Goal: Transaction & Acquisition: Purchase product/service

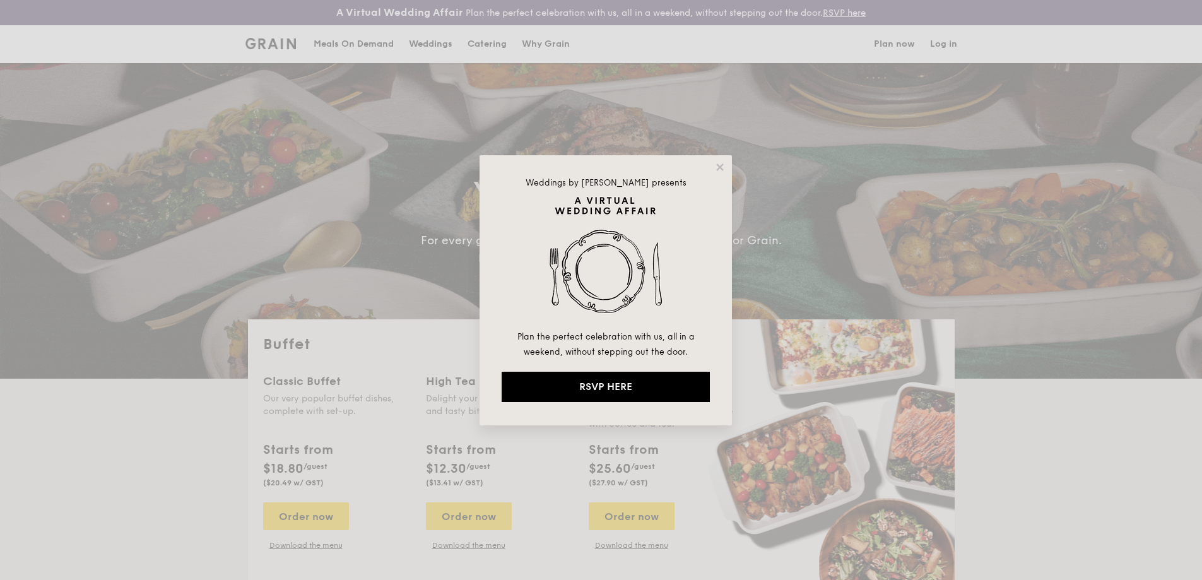
select select
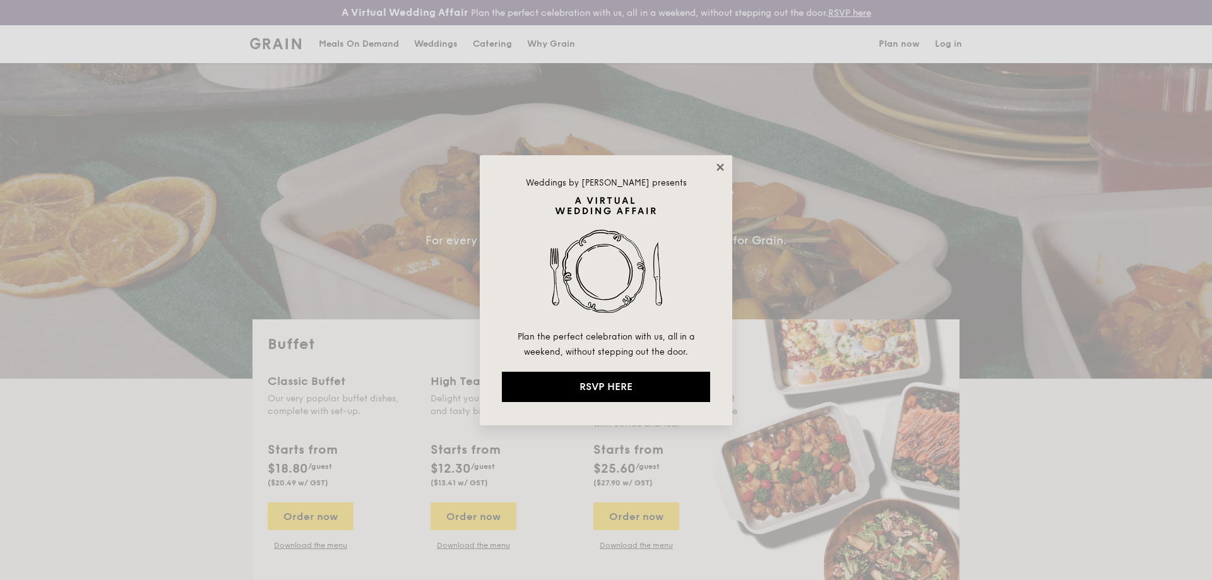
click at [717, 169] on icon at bounding box center [719, 166] width 7 height 7
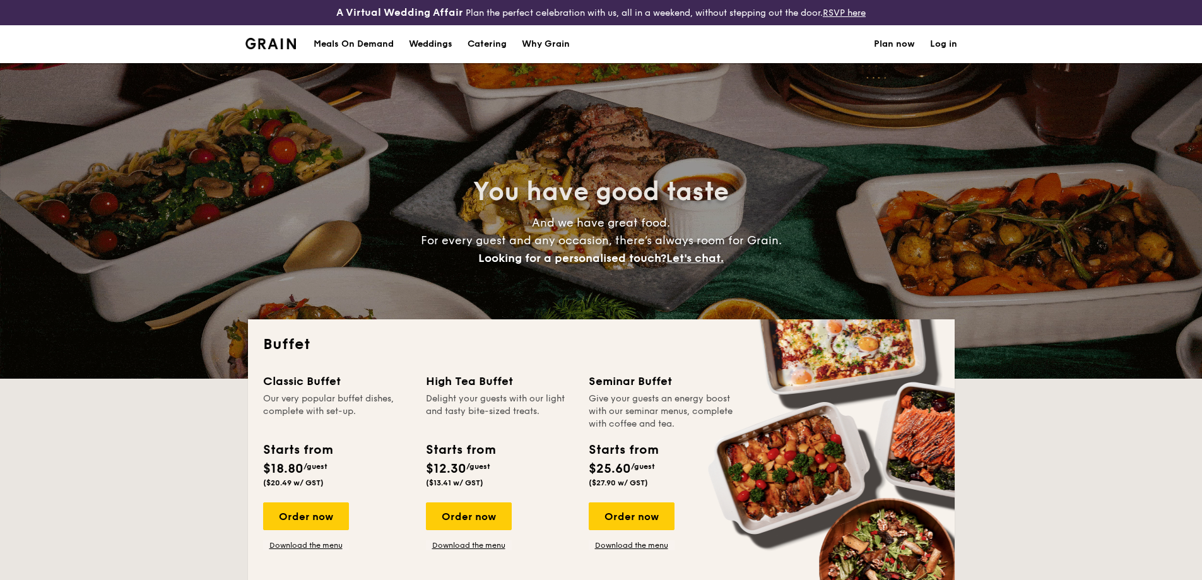
click at [939, 45] on link "Log in" at bounding box center [943, 44] width 27 height 38
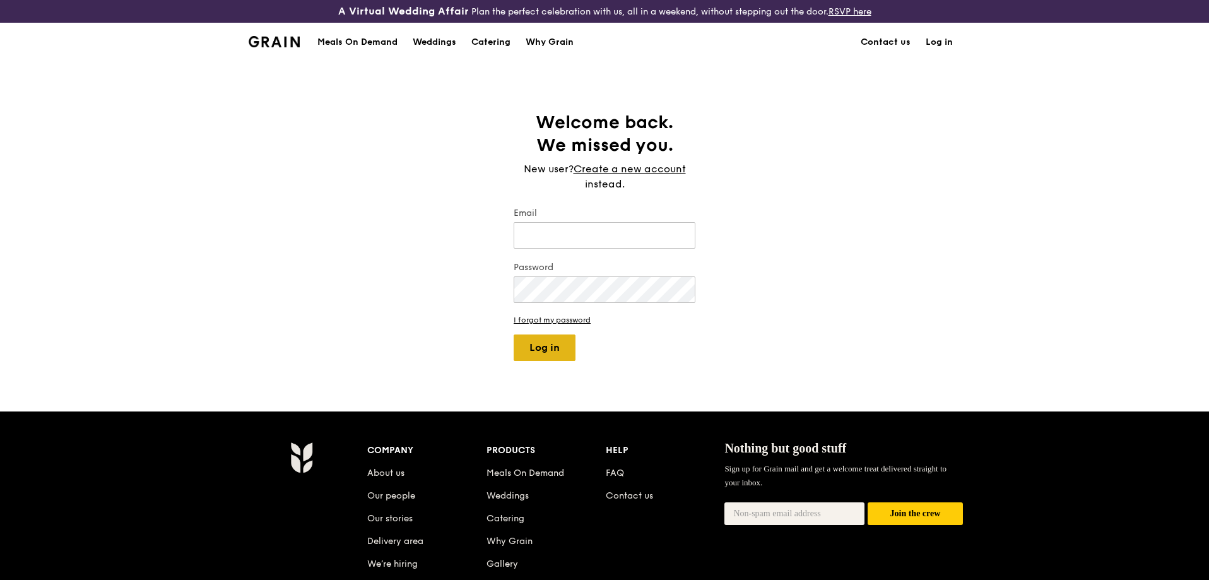
type input "[EMAIL_ADDRESS][DOMAIN_NAME]"
click at [553, 341] on button "Log in" at bounding box center [545, 347] width 62 height 27
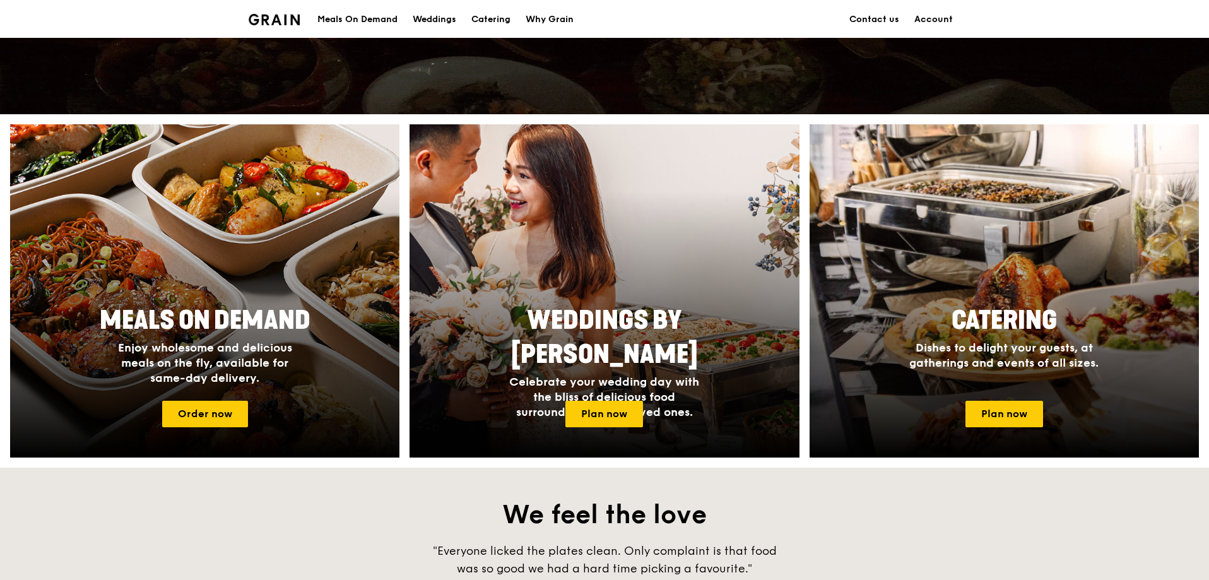
scroll to position [442, 0]
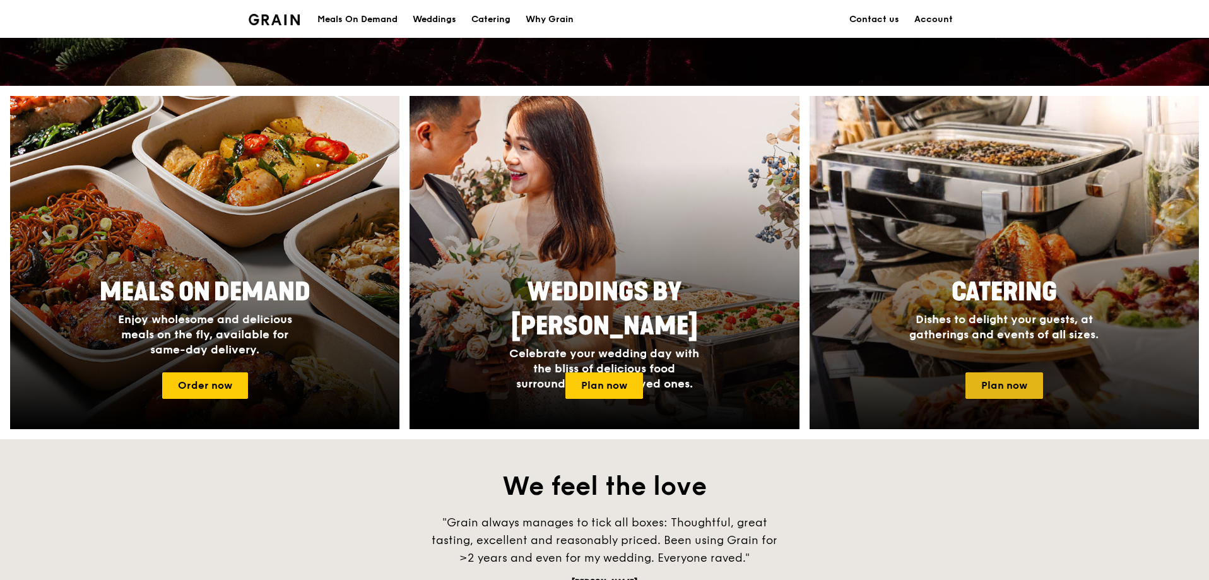
click at [1013, 393] on link "Plan now" at bounding box center [1004, 385] width 78 height 27
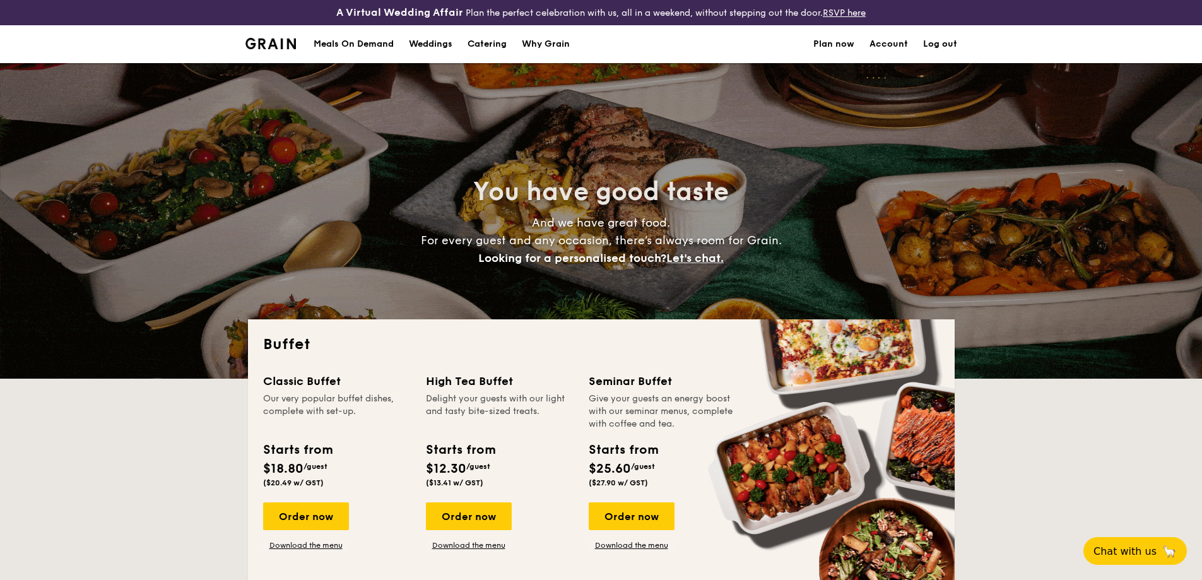
select select
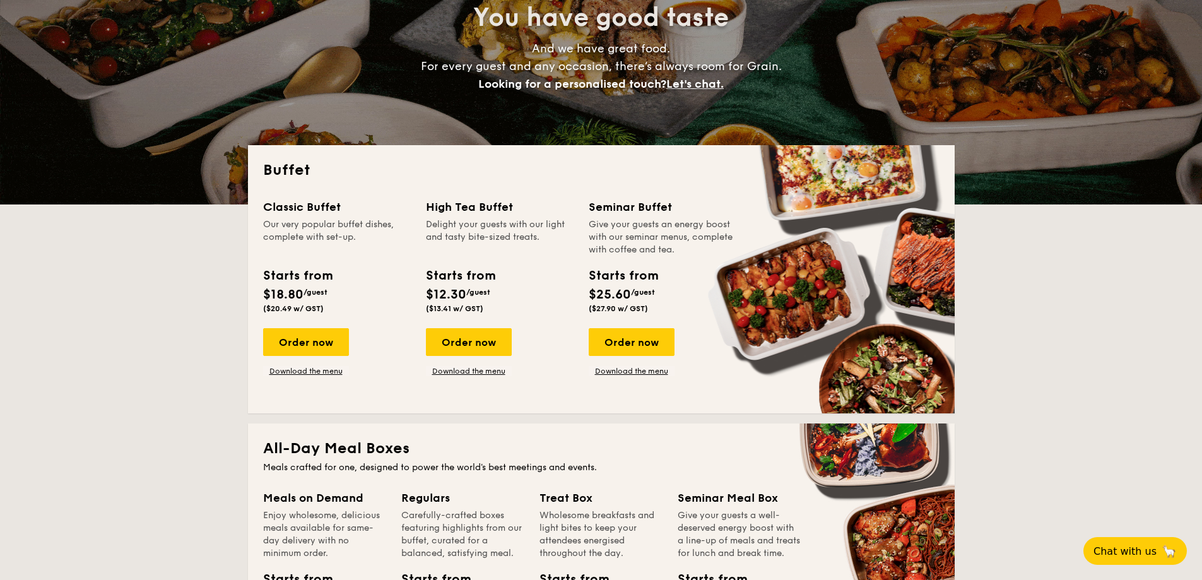
scroll to position [189, 0]
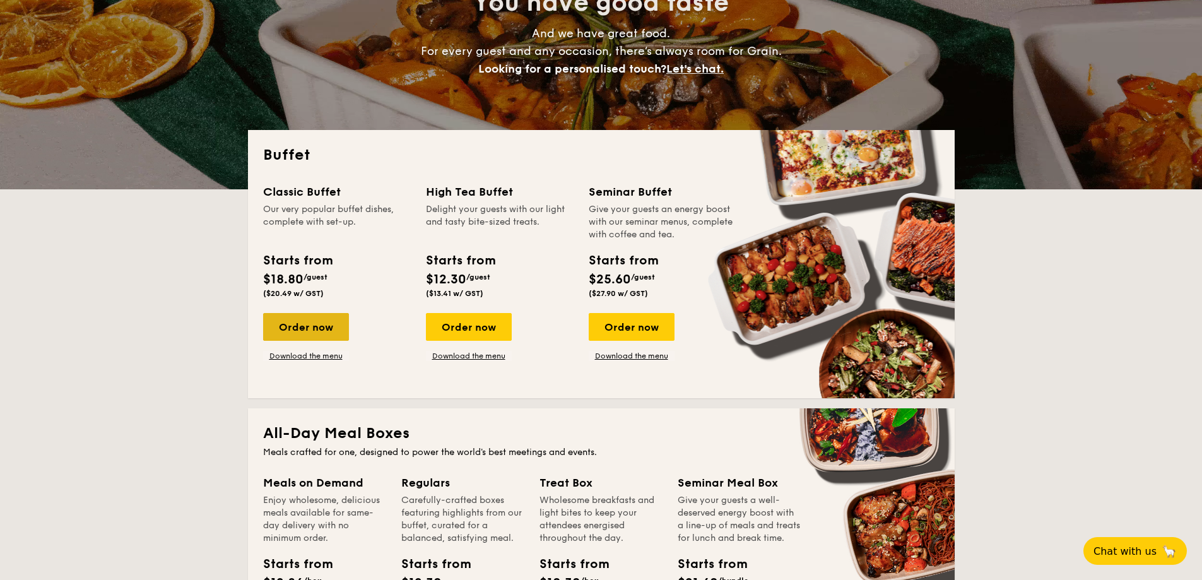
click at [321, 328] on div "Order now" at bounding box center [306, 327] width 86 height 28
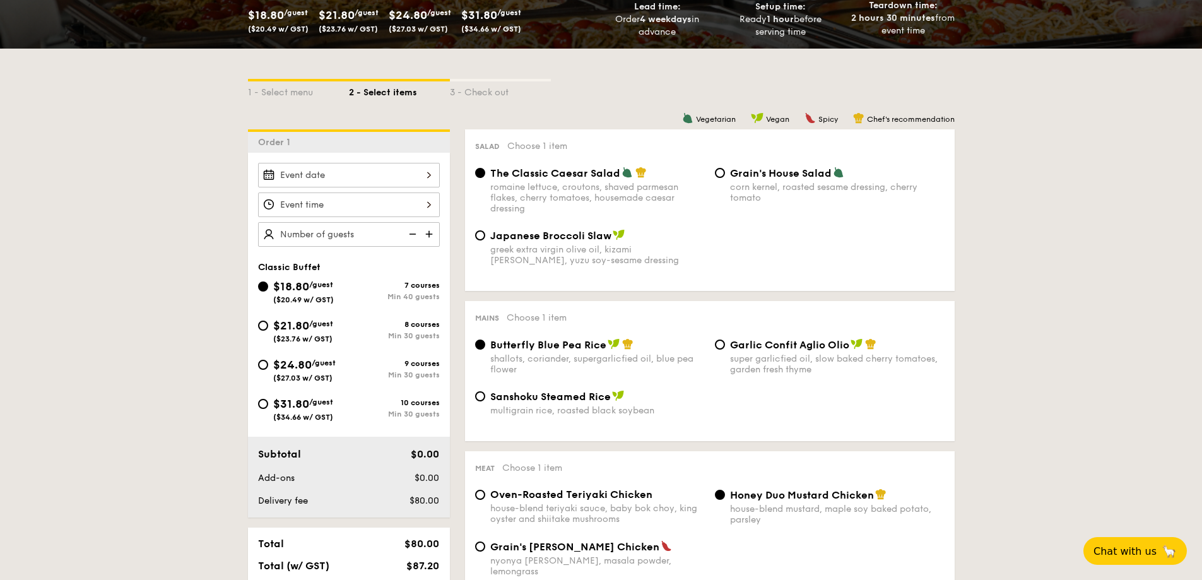
scroll to position [252, 0]
click at [308, 405] on span "$31.80" at bounding box center [291, 403] width 36 height 14
click at [268, 405] on input "$31.80 /guest ($34.66 w/ GST) 10 courses Min 30 guests" at bounding box center [263, 403] width 10 height 10
radio input "true"
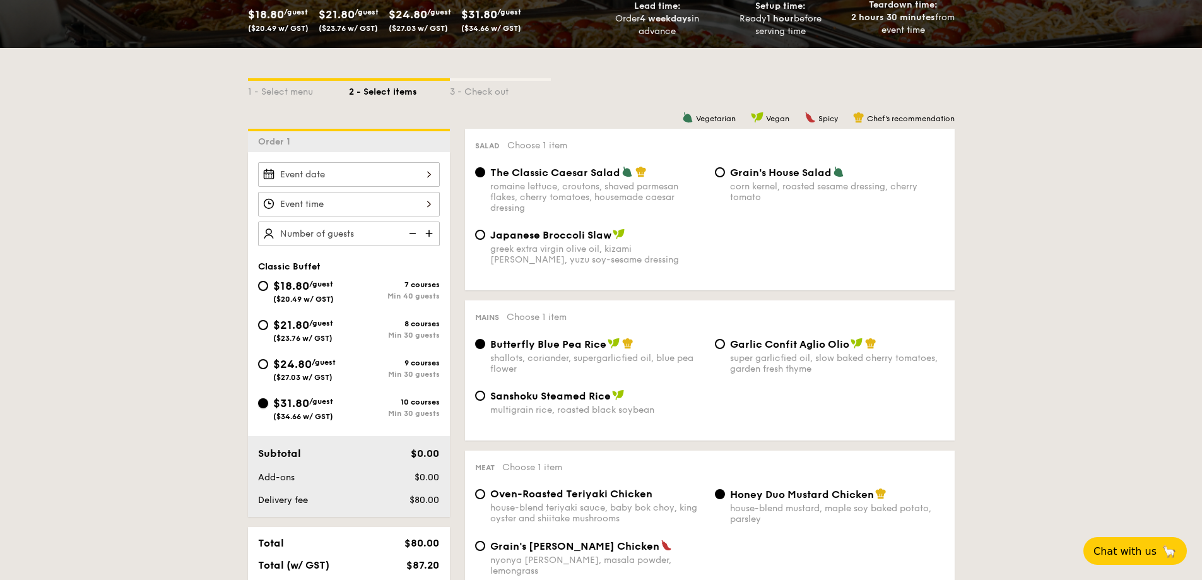
radio input "true"
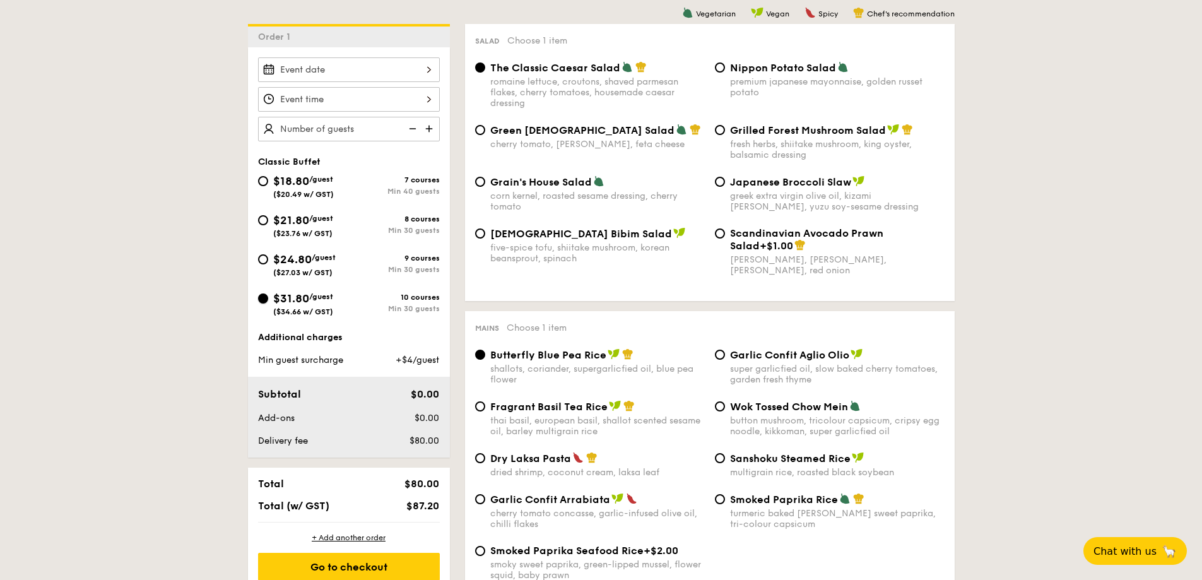
scroll to position [379, 0]
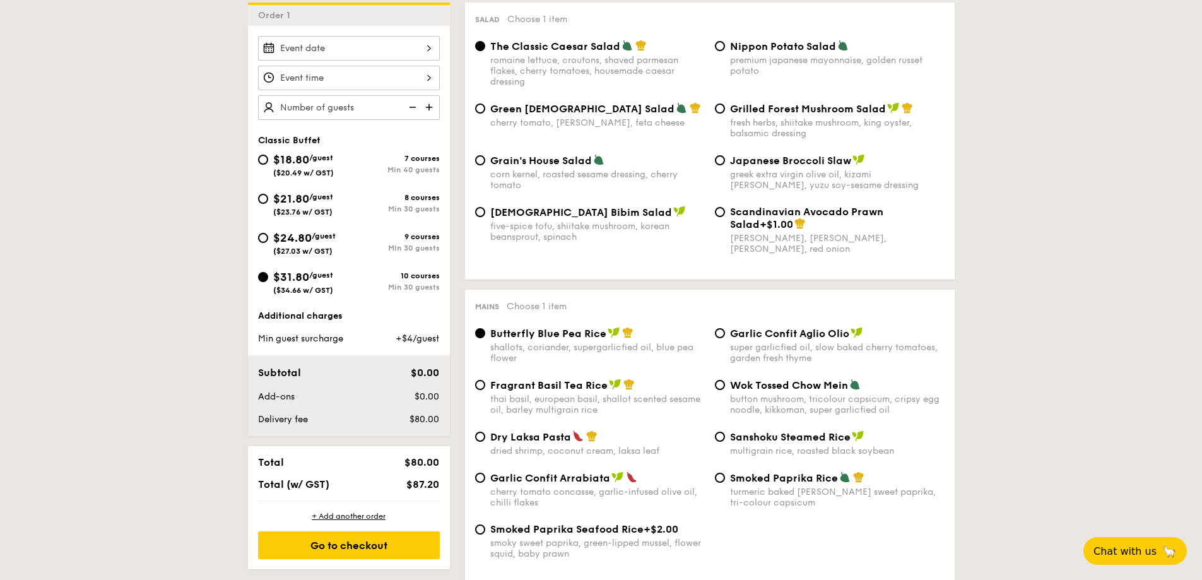
click at [568, 388] on span "Fragrant Basil Tea Rice" at bounding box center [548, 385] width 117 height 12
click at [485, 388] on input "Fragrant Basil Tea Rice thai basil, european basil, shallot scented sesame oil,…" at bounding box center [480, 385] width 10 height 10
radio input "true"
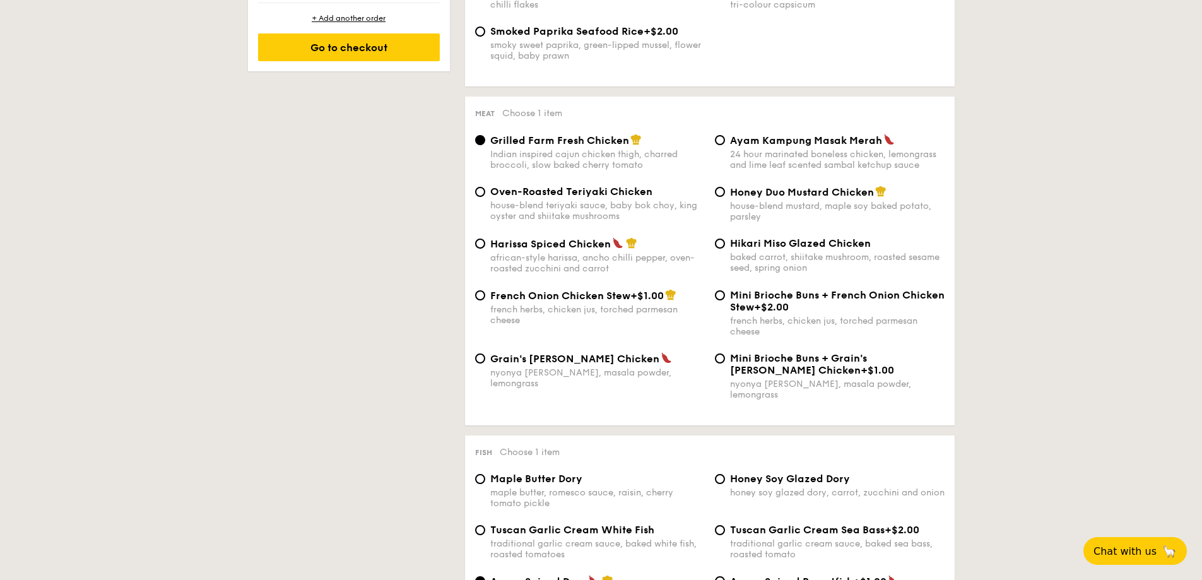
scroll to position [883, 0]
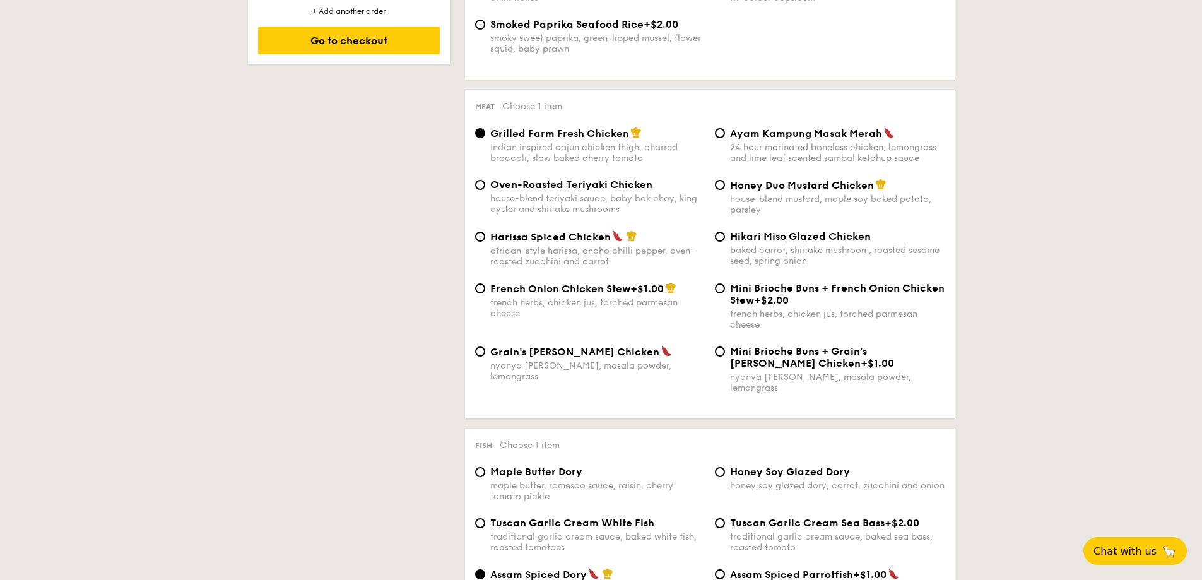
click at [799, 138] on span "Ayam Kampung Masak Merah" at bounding box center [806, 133] width 152 height 12
click at [725, 138] on input "Ayam Kampung Masak Merah 24 hour marinated boneless chicken, lemongrass and lim…" at bounding box center [720, 133] width 10 height 10
radio input "true"
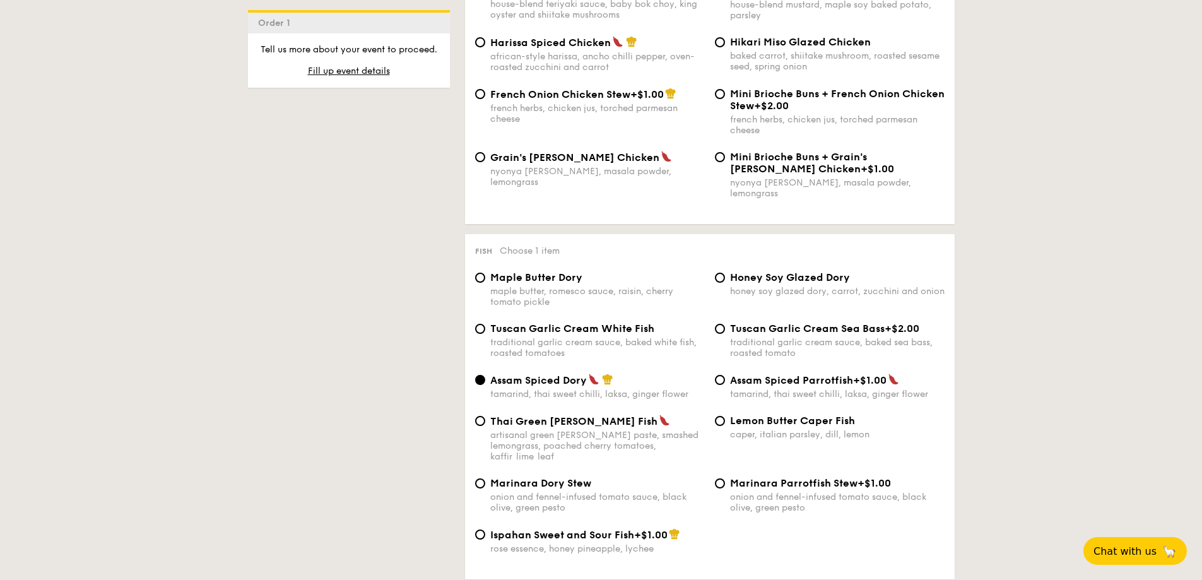
scroll to position [1136, 0]
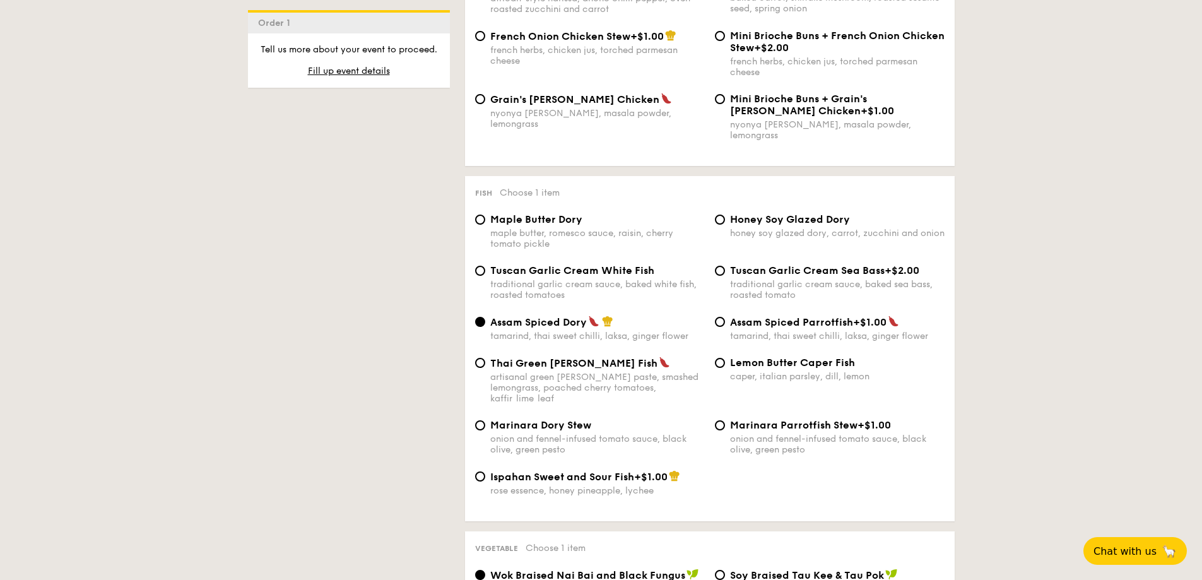
click at [765, 213] on span "Honey Soy Glazed Dory" at bounding box center [790, 219] width 120 height 12
click at [725, 215] on input "Honey Soy Glazed Dory honey soy glazed dory, carrot, zucchini and onion" at bounding box center [720, 220] width 10 height 10
radio input "true"
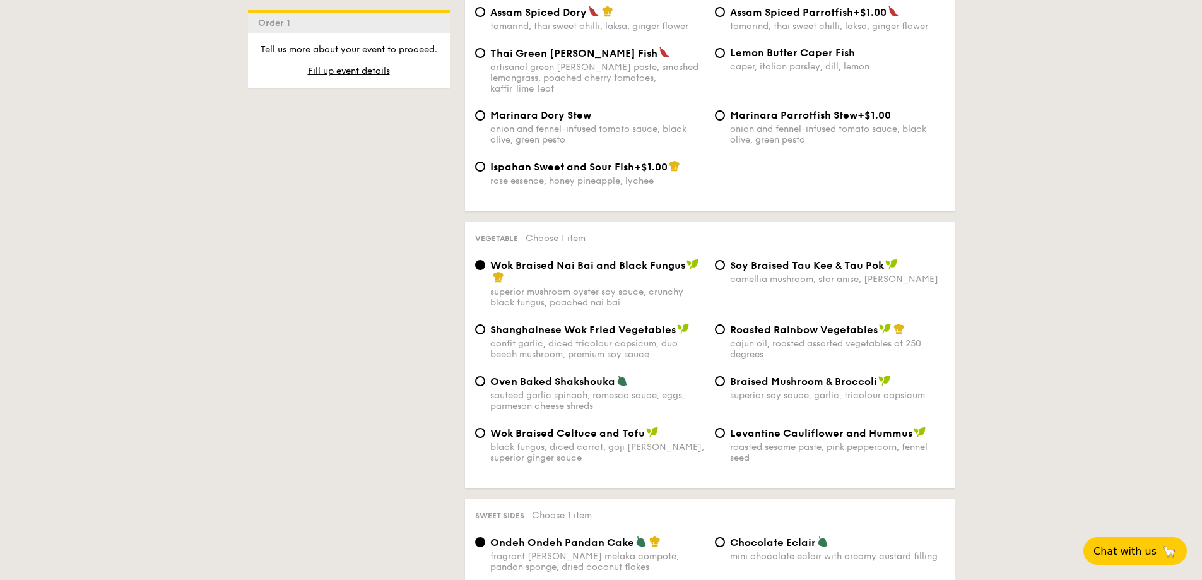
scroll to position [1451, 0]
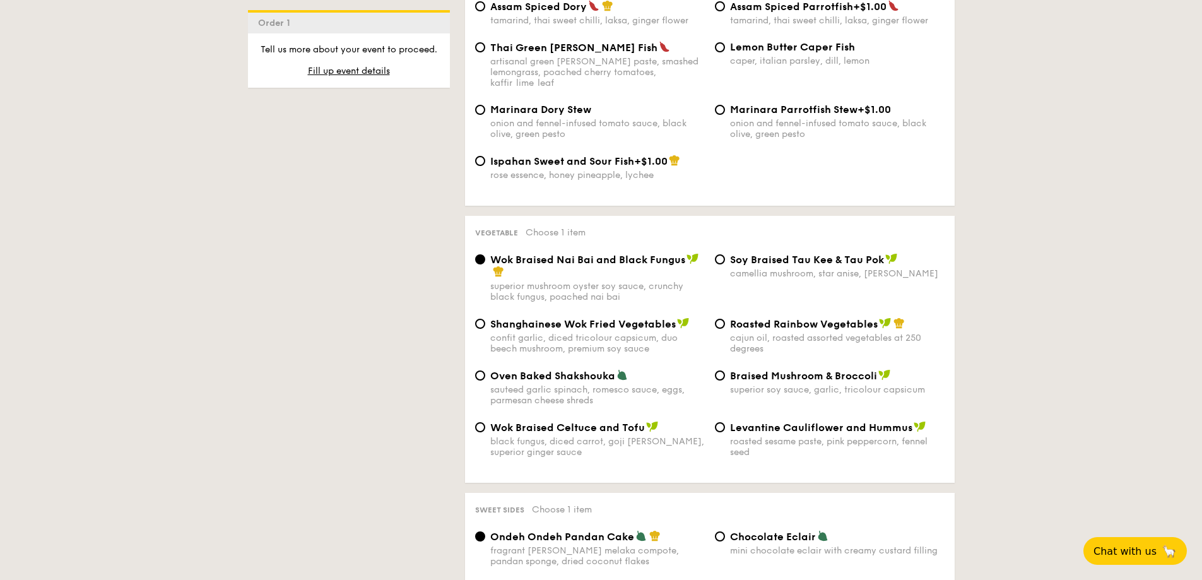
click at [798, 268] on div "camellia mushroom, star anise, goji berry" at bounding box center [837, 273] width 215 height 11
click at [725, 254] on input "⁠Soy Braised Tau Kee & Tau Pok camellia mushroom, star anise, goji berry" at bounding box center [720, 259] width 10 height 10
radio input "true"
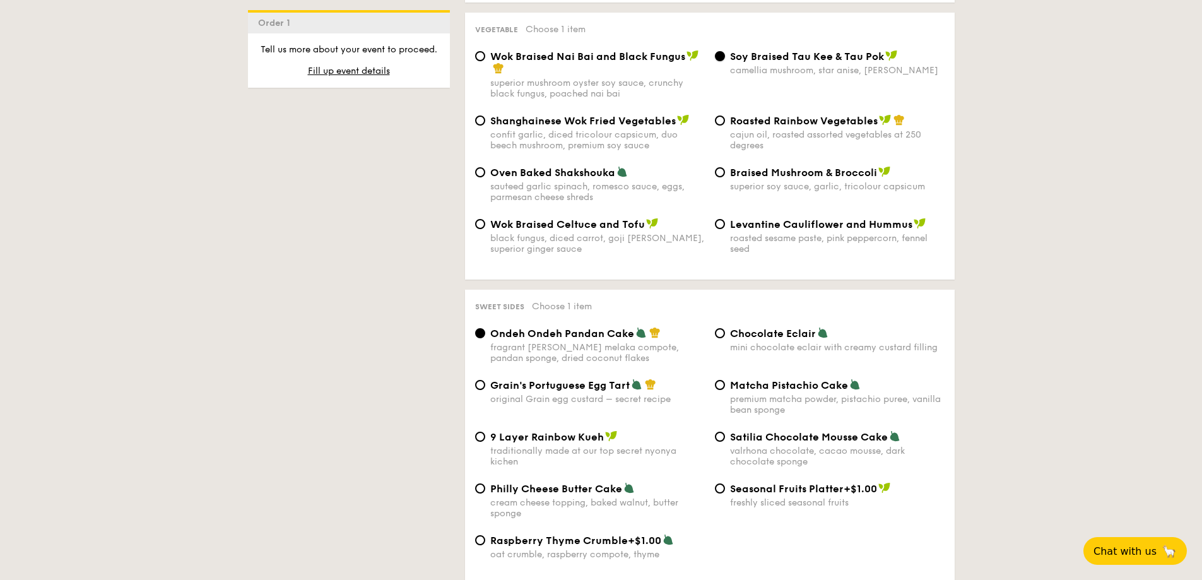
scroll to position [1704, 0]
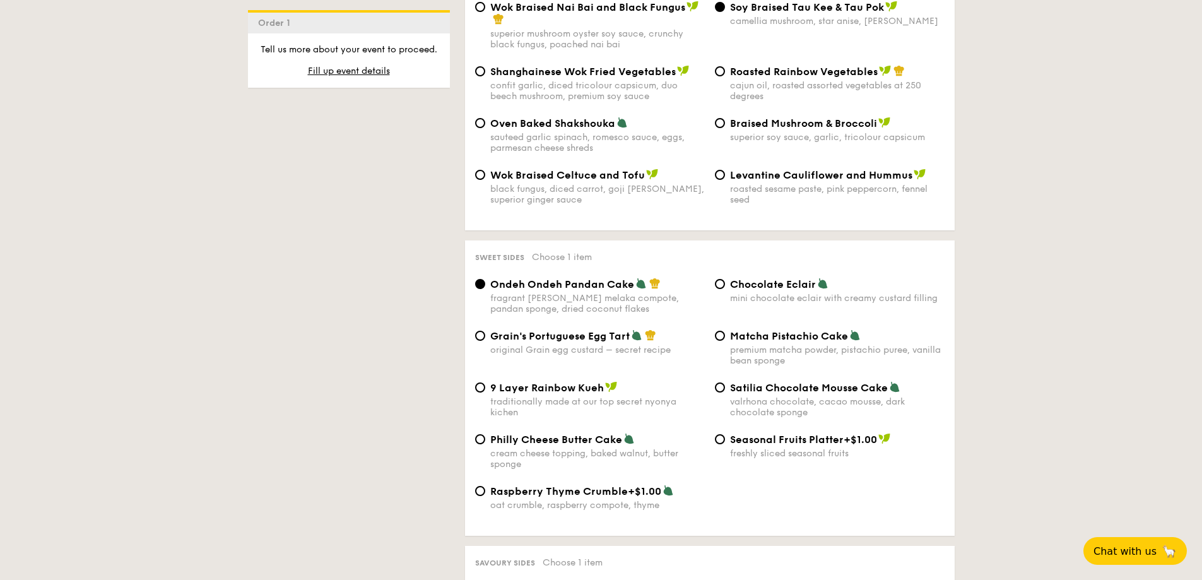
click at [558, 330] on span "Grain's Portuguese Egg Tart" at bounding box center [559, 336] width 139 height 12
click at [485, 331] on input "Grain's Portuguese Egg Tart original Grain egg custard – secret recipe" at bounding box center [480, 336] width 10 height 10
radio input "true"
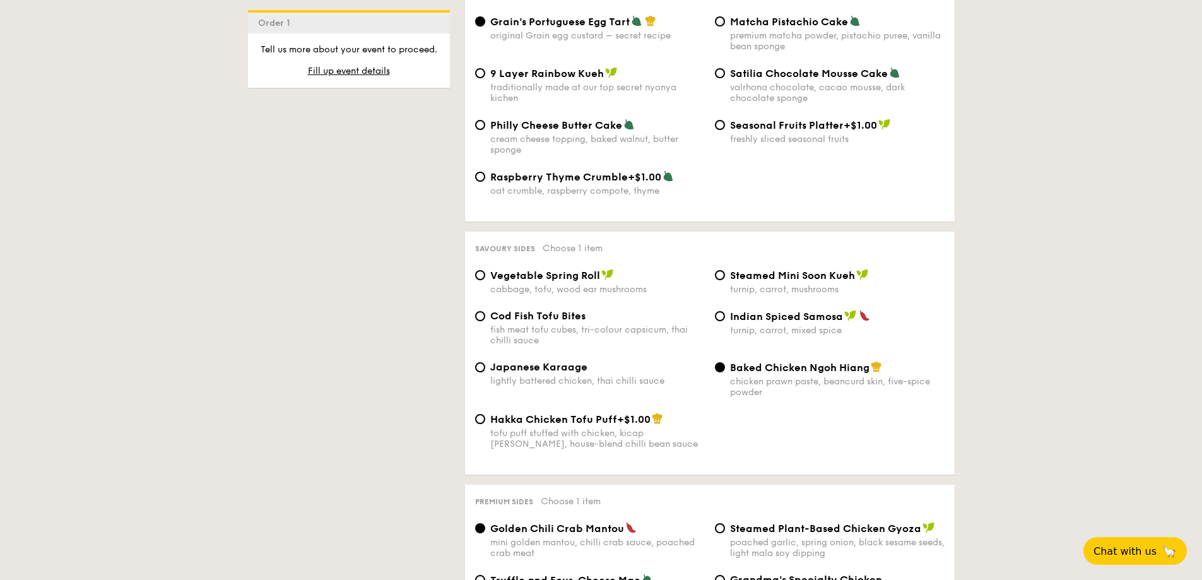
scroll to position [2019, 0]
click at [585, 309] on div "Cod Fish Tofu Bites fish meat tofu cubes, tri-colour capsicum, thai chilli sauce" at bounding box center [597, 327] width 215 height 36
click at [485, 310] on input "Cod Fish Tofu Bites fish meat tofu cubes, tri-colour capsicum, thai chilli sauce" at bounding box center [480, 315] width 10 height 10
radio input "true"
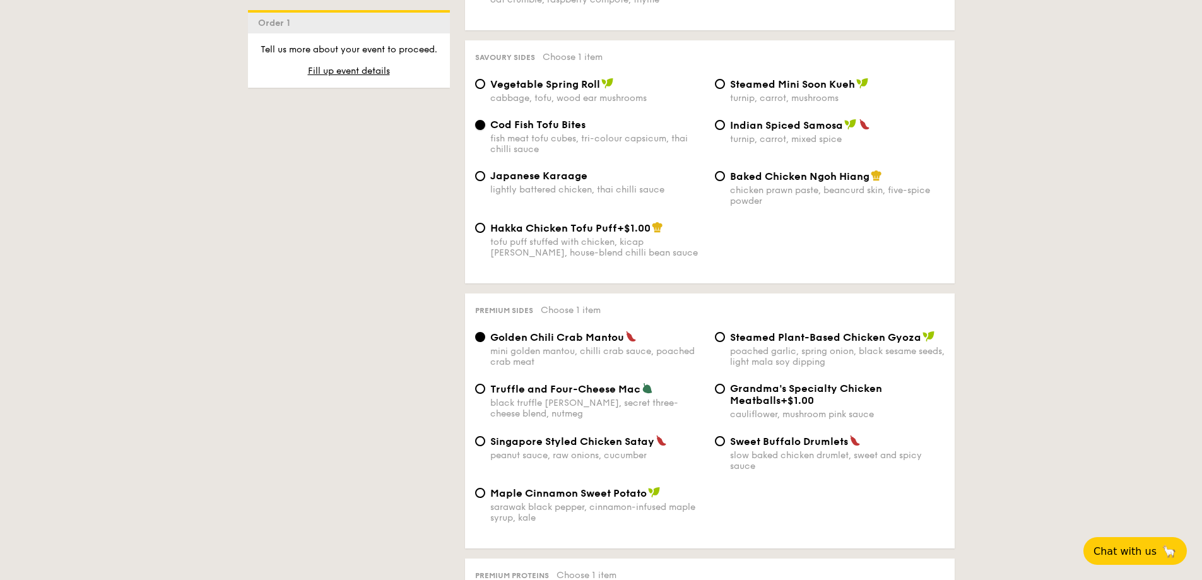
scroll to position [2272, 0]
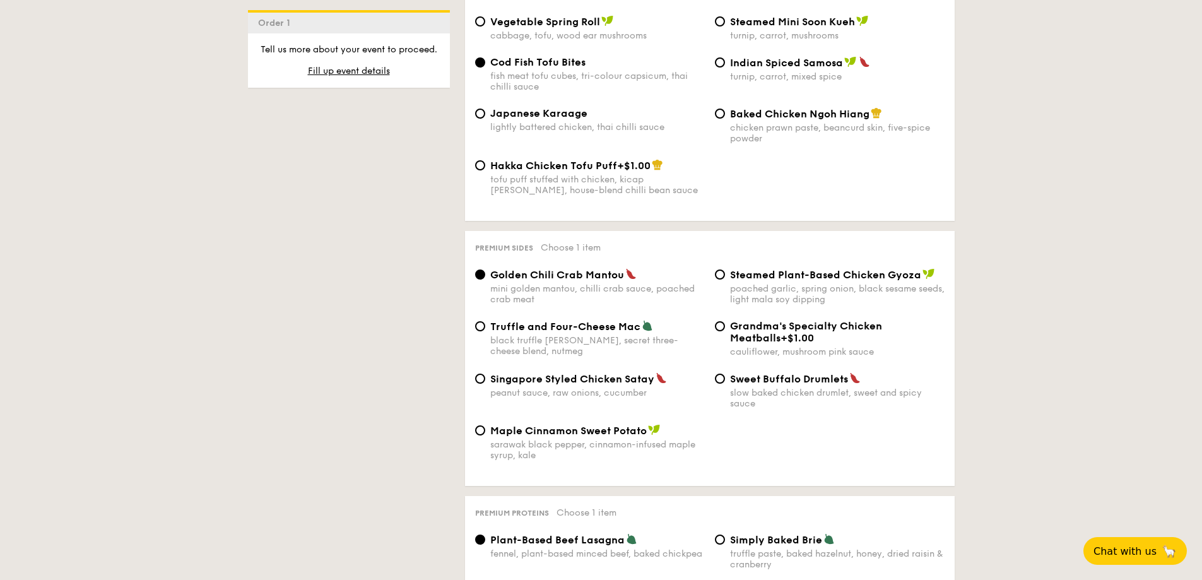
click at [865, 320] on span "Grandma's Specialty Chicken Meatballs" at bounding box center [806, 332] width 152 height 24
click at [725, 321] on input "Grandma's Specialty Chicken Meatballs +$1.00 cauliflower, mushroom pink sauce" at bounding box center [720, 326] width 10 height 10
radio input "true"
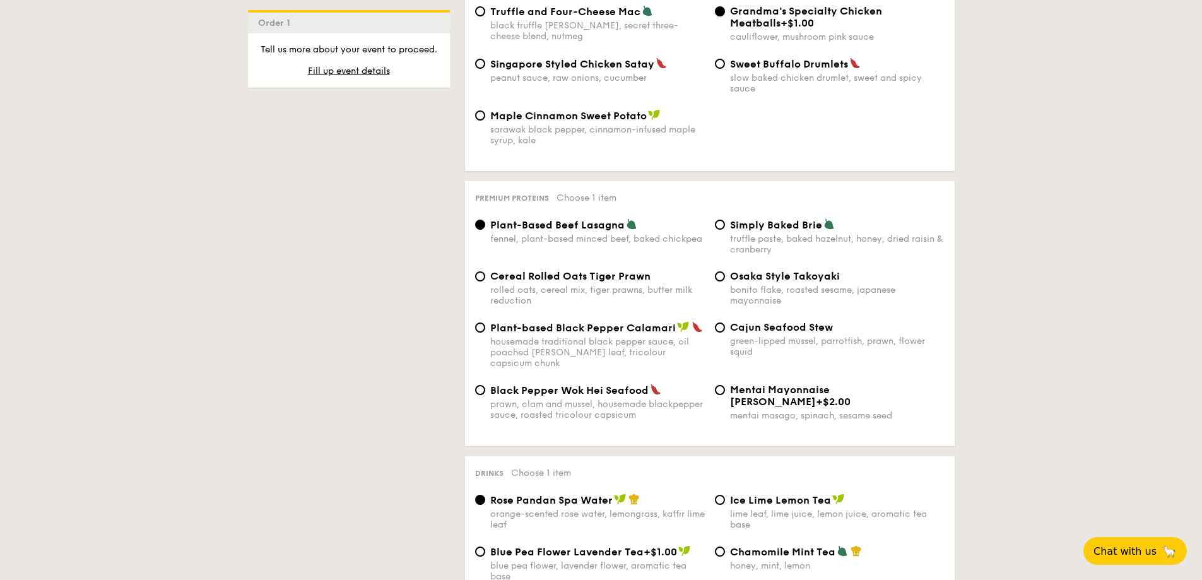
scroll to position [2587, 0]
click at [562, 336] on div "housemade traditional black pepper sauce, oil poached curry leaf, tricolour cap…" at bounding box center [597, 352] width 215 height 32
click at [485, 329] on input "Plant-based Black Pepper Calamari housemade traditional black pepper sauce, oil…" at bounding box center [480, 327] width 10 height 10
radio input "true"
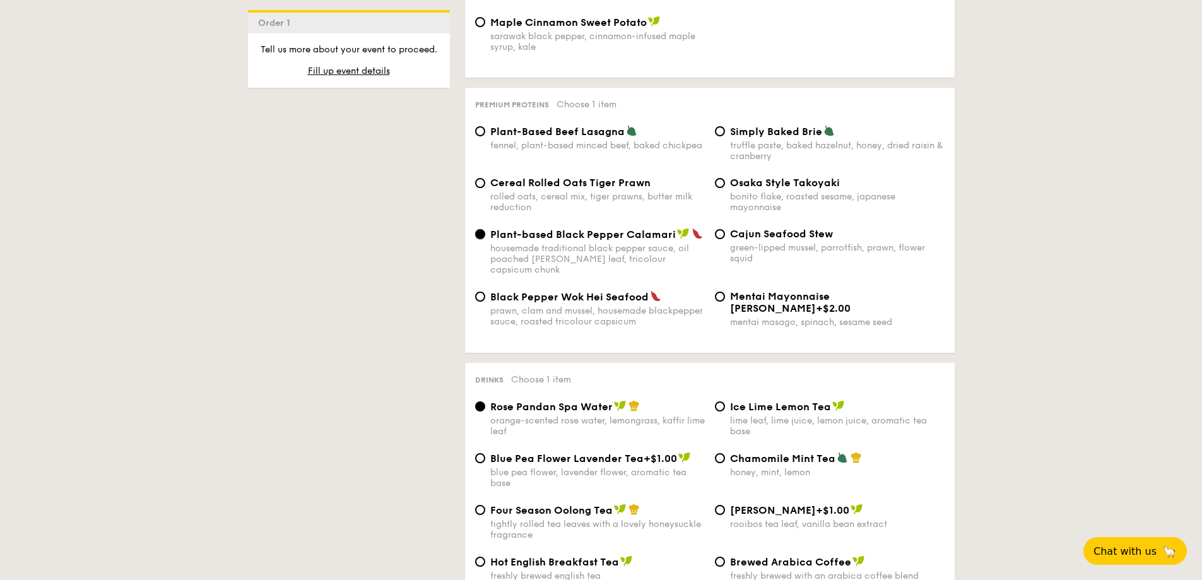
scroll to position [2713, 0]
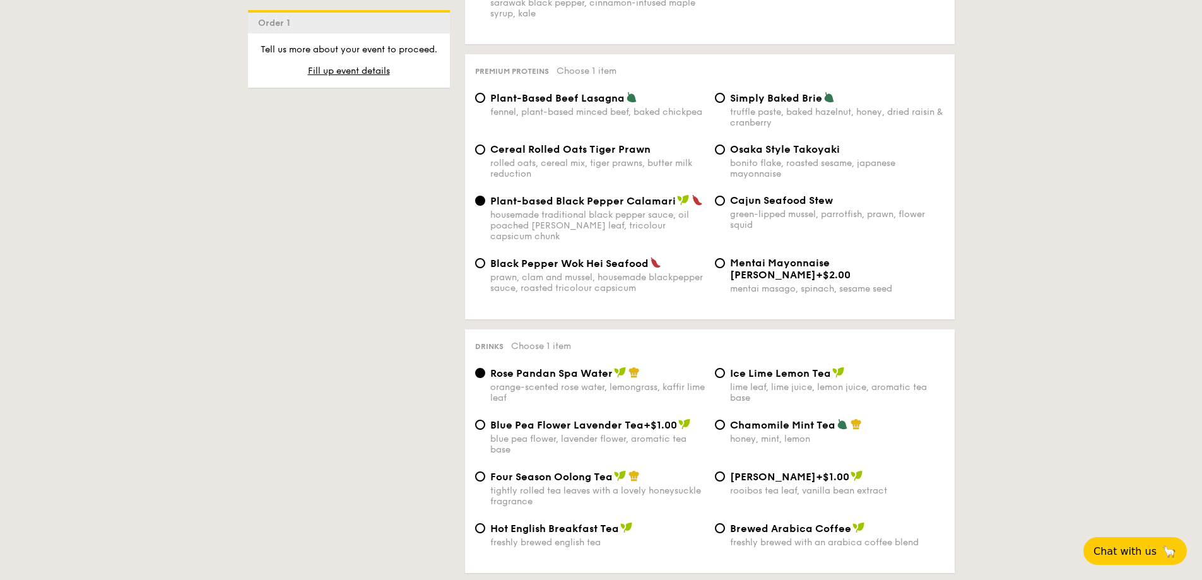
click at [789, 382] on div "lime leaf, lime juice, lemon juice, aromatic tea base" at bounding box center [837, 392] width 215 height 21
click at [725, 368] on input "Ice Lime Lemon Tea lime leaf, lime juice, lemon juice, aromatic tea base" at bounding box center [720, 373] width 10 height 10
radio input "true"
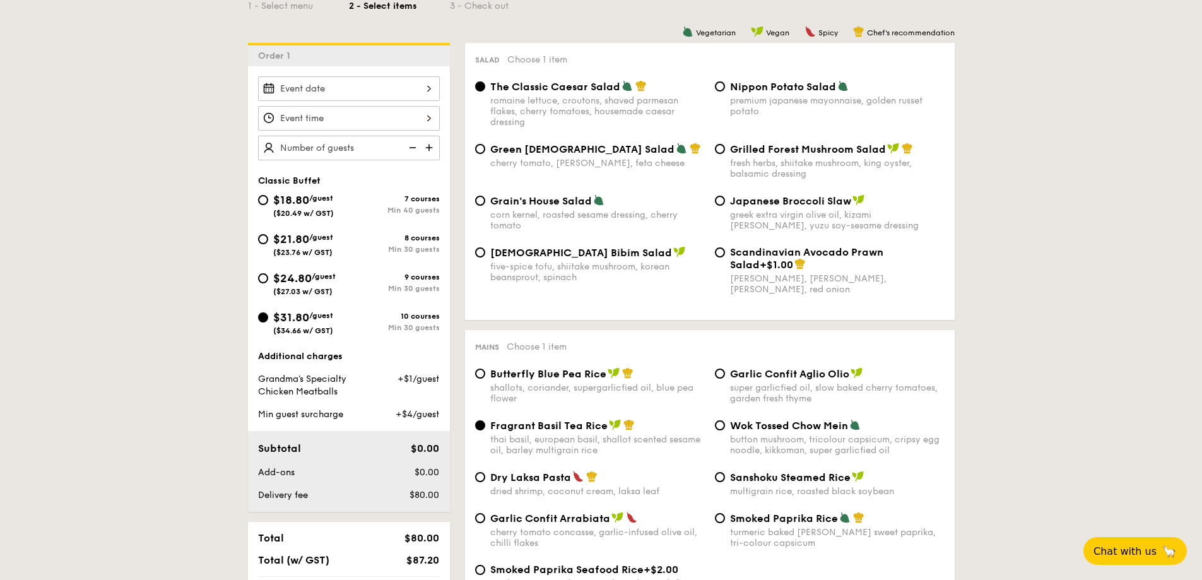
scroll to position [316, 0]
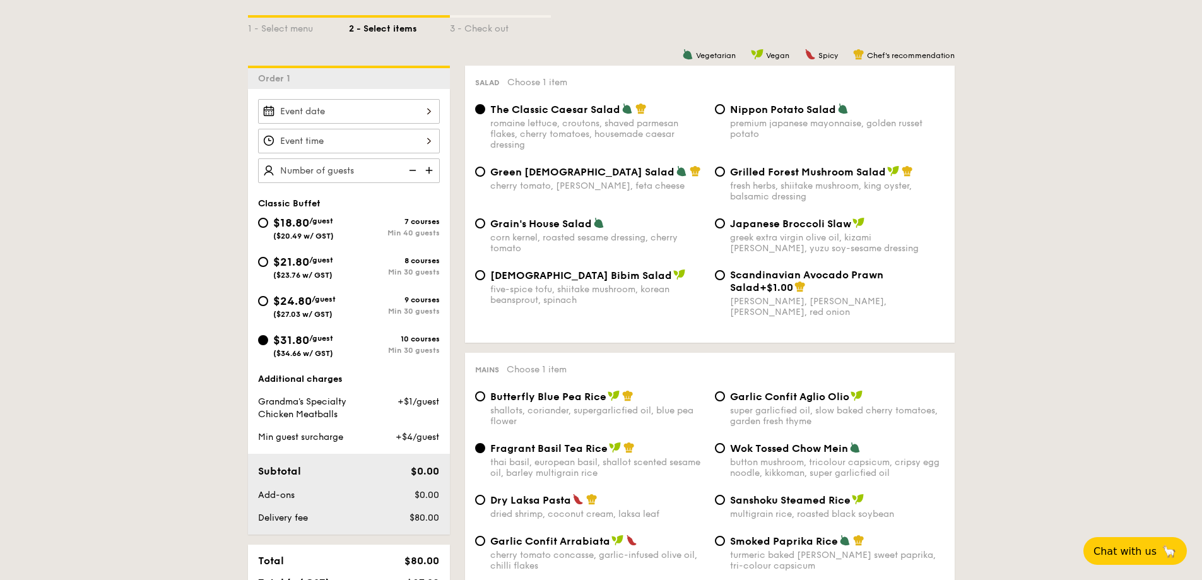
click at [407, 108] on div at bounding box center [349, 111] width 182 height 25
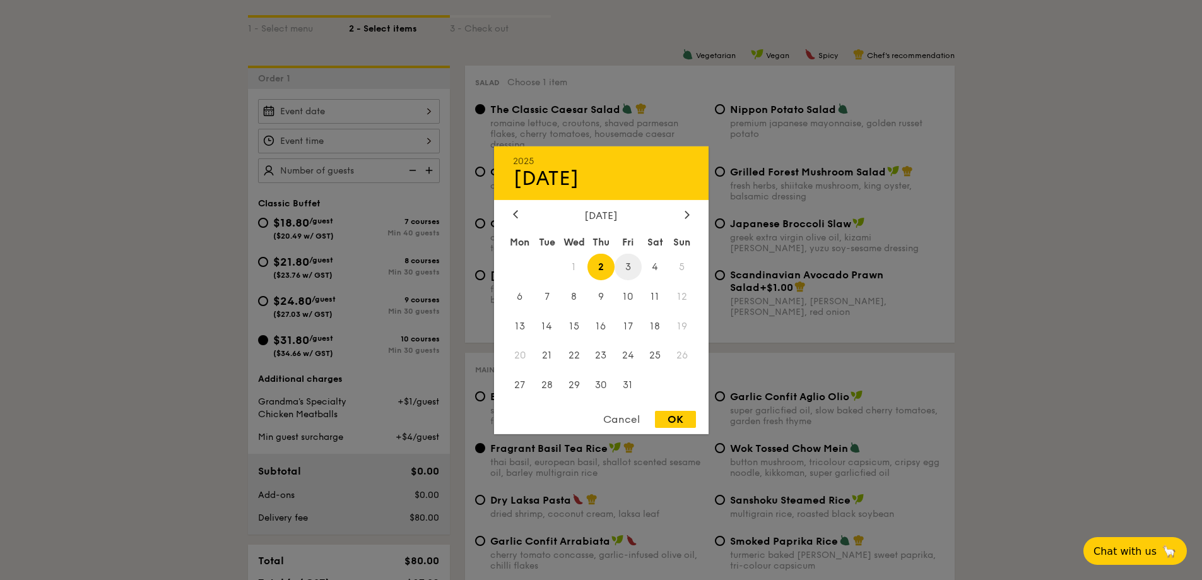
click at [629, 269] on span "3" at bounding box center [628, 266] width 27 height 27
click at [672, 422] on div "OK" at bounding box center [675, 419] width 41 height 17
type input "Oct 03, 2025"
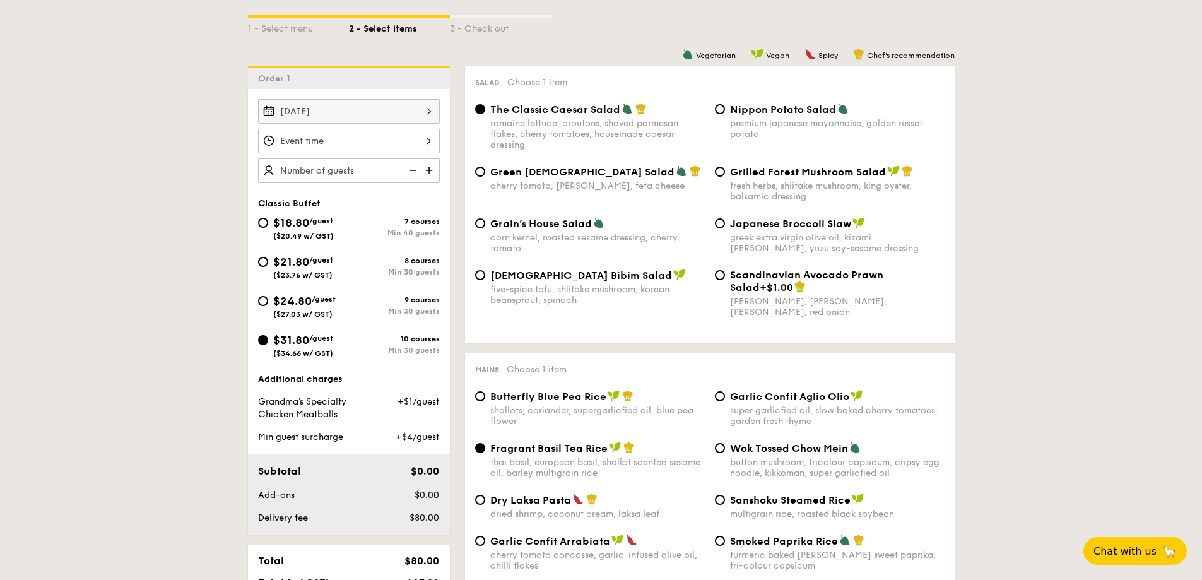
click at [379, 142] on div at bounding box center [349, 141] width 182 height 25
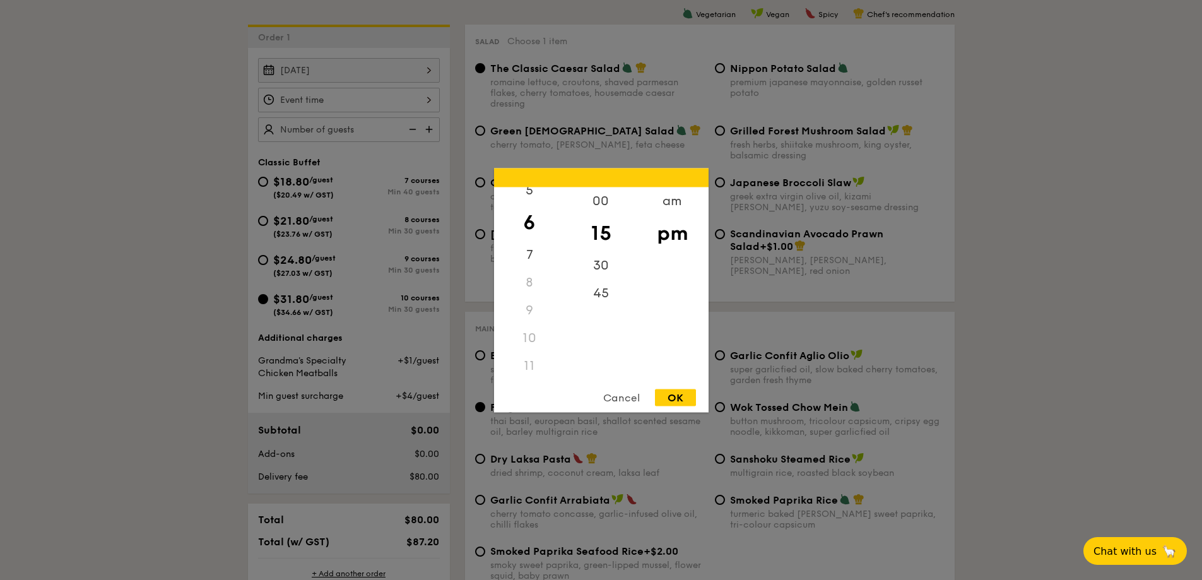
scroll to position [379, 0]
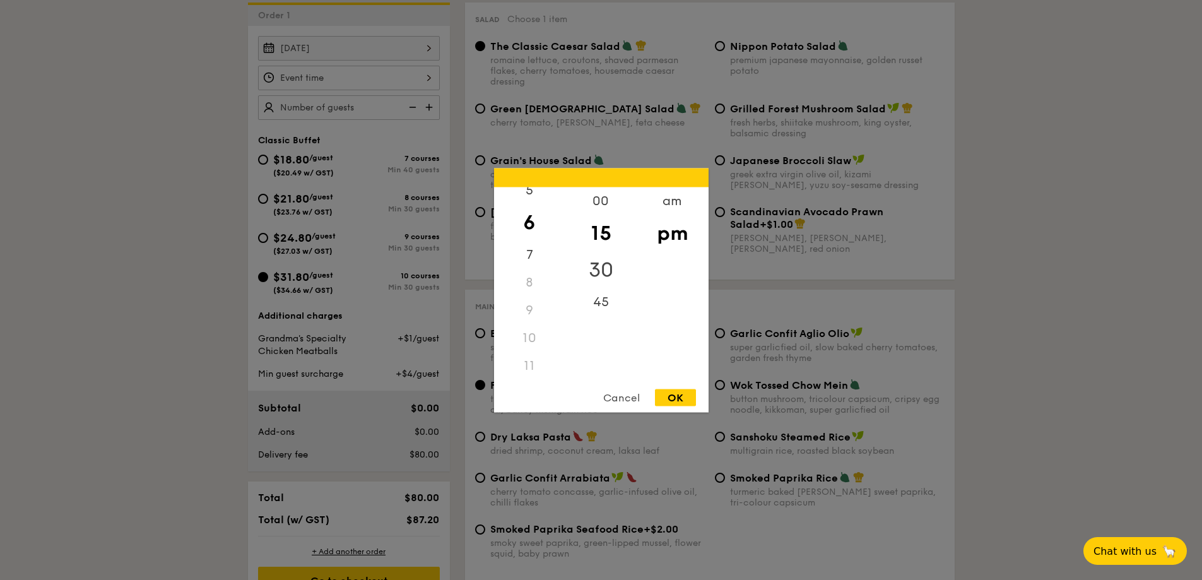
click at [602, 270] on div "30" at bounding box center [600, 269] width 71 height 37
click at [529, 198] on div "12" at bounding box center [529, 205] width 71 height 37
click at [678, 398] on div "OK" at bounding box center [675, 397] width 41 height 17
type input "12:30PM"
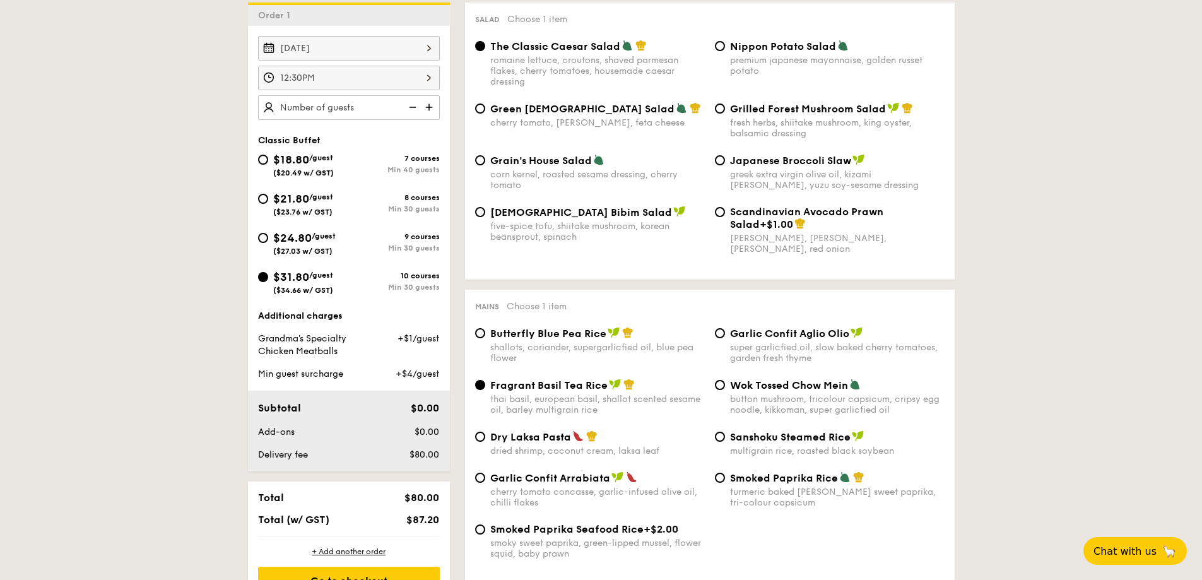
click at [430, 110] on img at bounding box center [430, 107] width 19 height 24
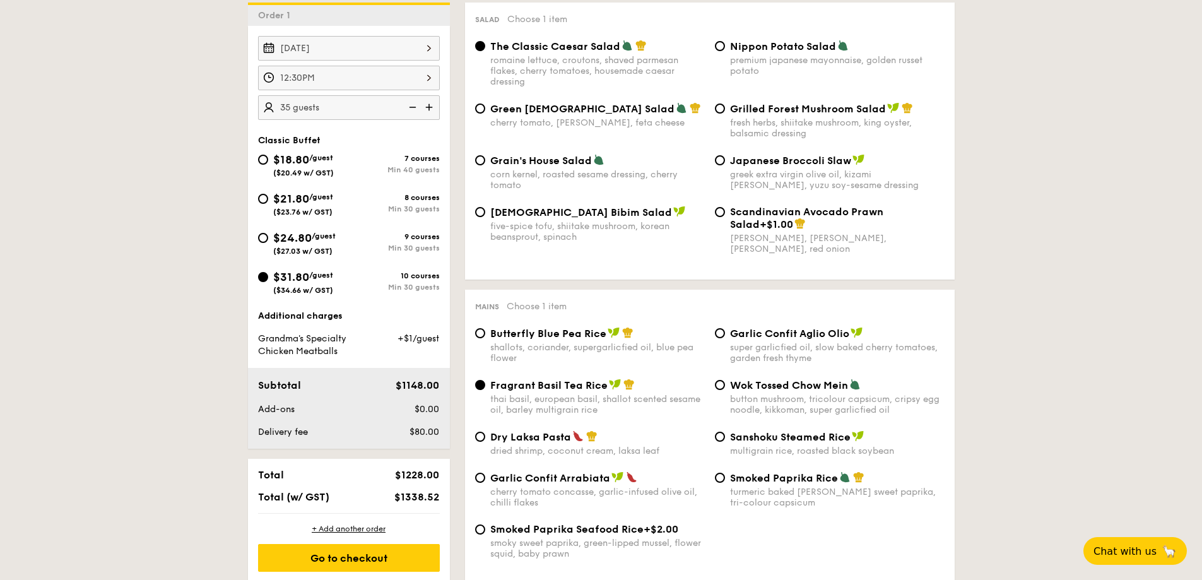
click at [430, 110] on img at bounding box center [430, 107] width 19 height 24
type input "40 guests"
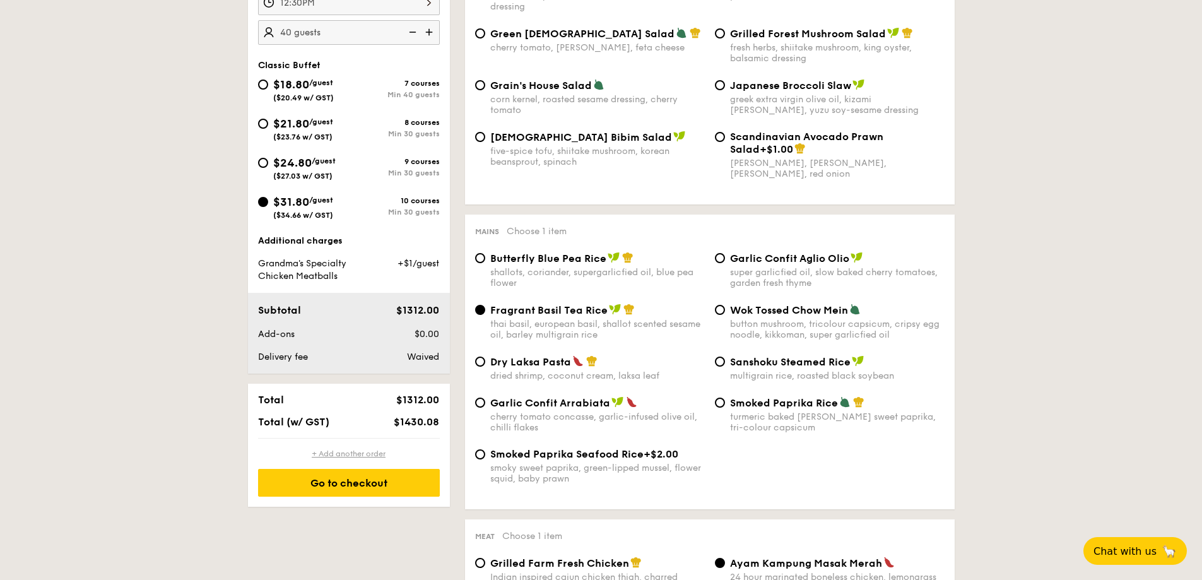
scroll to position [442, 0]
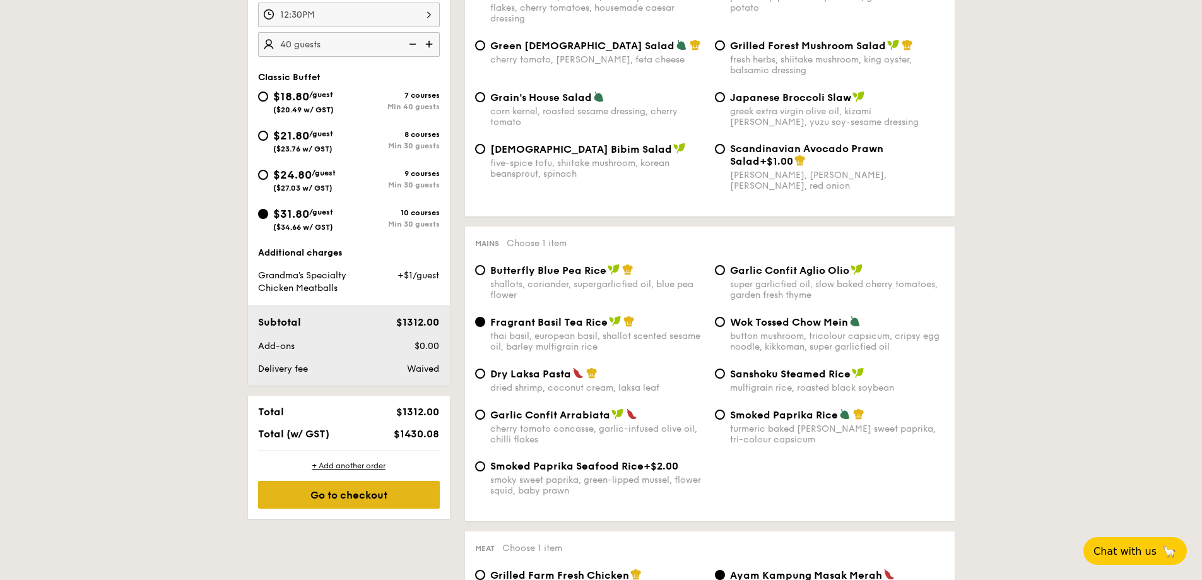
click at [393, 487] on div "Go to checkout" at bounding box center [349, 495] width 182 height 28
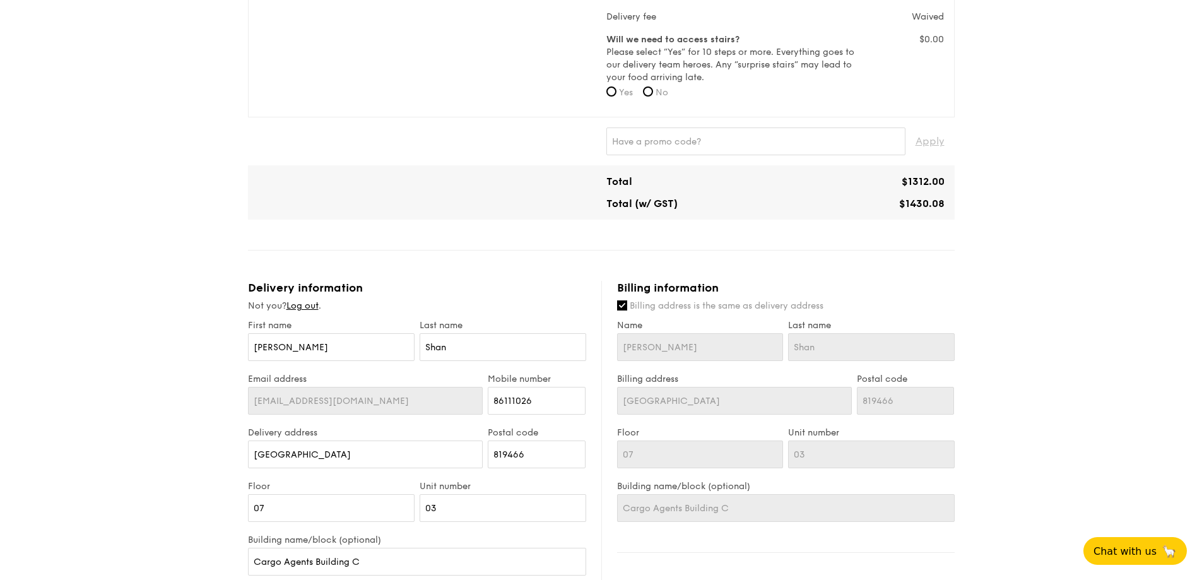
scroll to position [568, 0]
click at [393, 336] on input "Hui" at bounding box center [331, 347] width 167 height 28
type input "Hui Shan"
click at [464, 334] on input "Shan" at bounding box center [503, 347] width 167 height 28
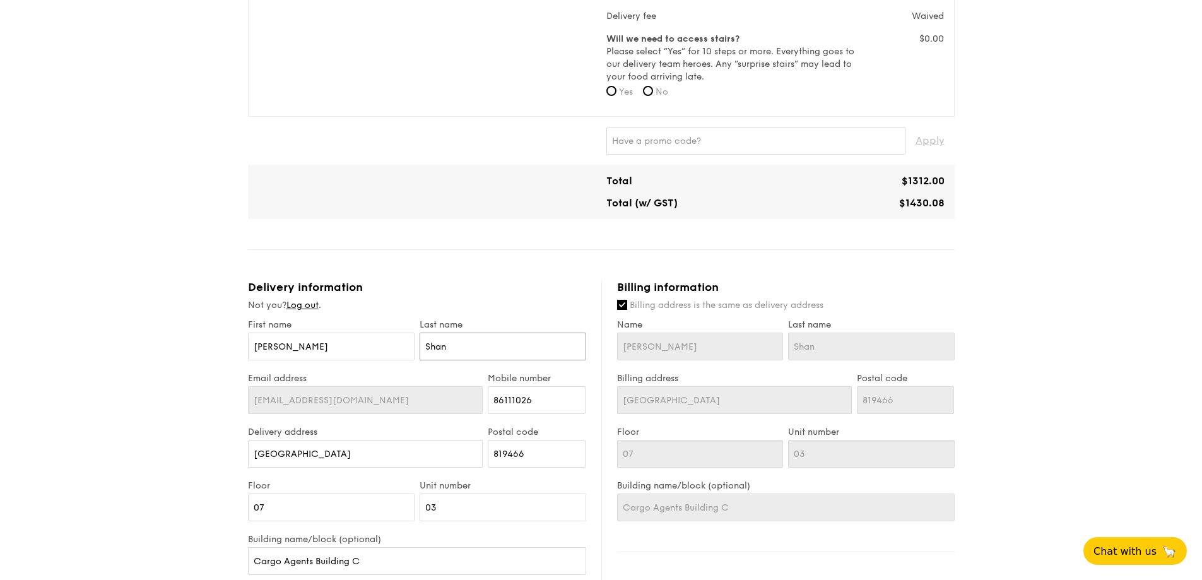
type input "Sha"
type input "Sh"
type input "S"
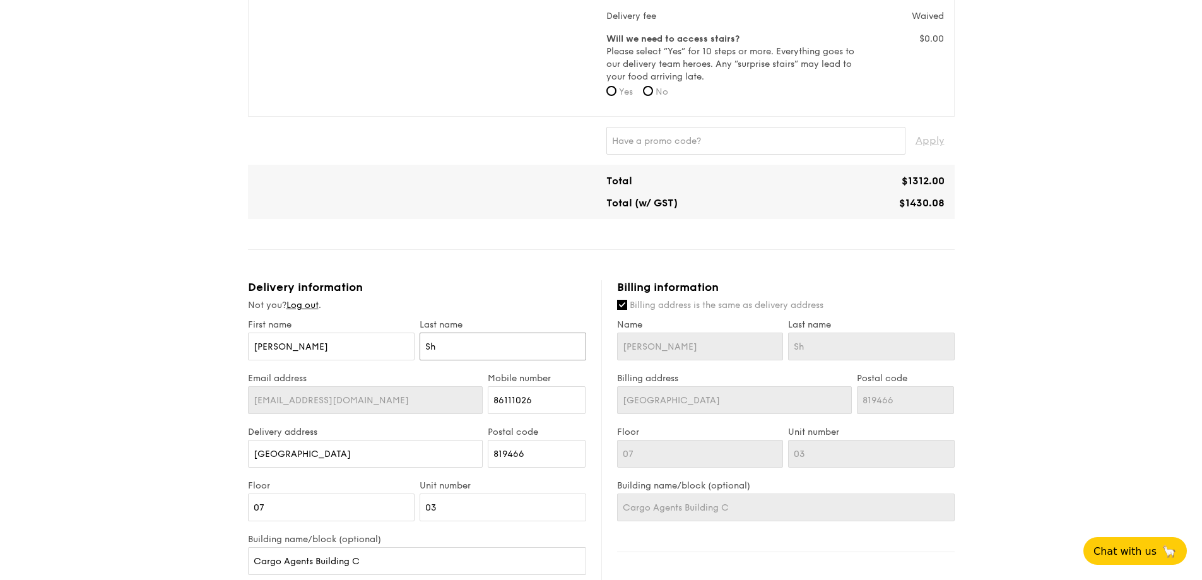
type input "S"
type input "A"
type input "An"
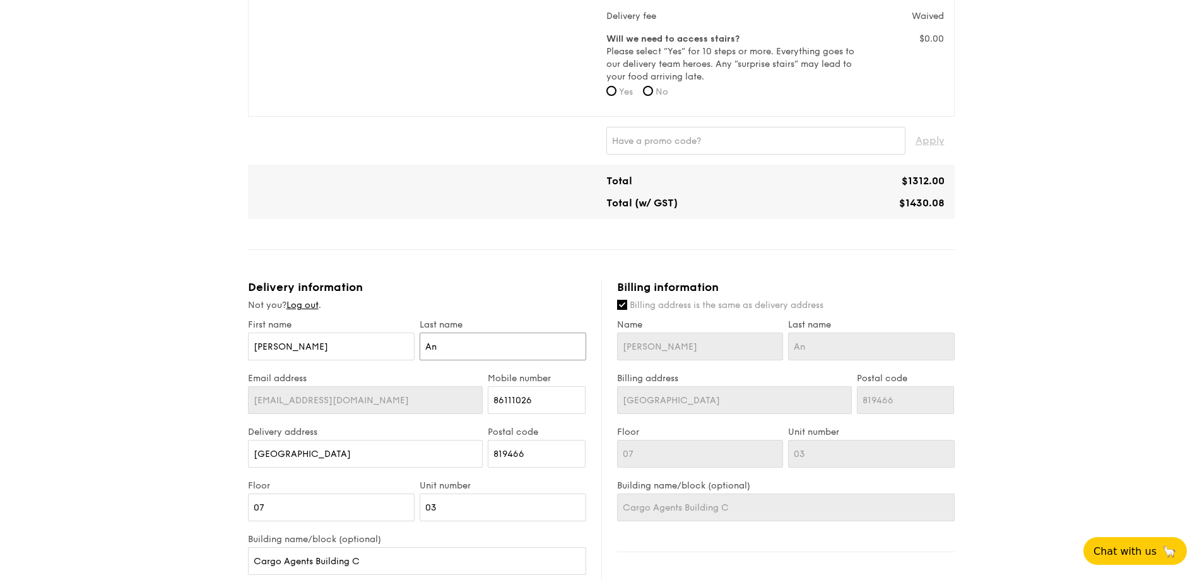
type input "Ang"
click at [172, 368] on div "1 - Select menu 2 - Select items 3 - Check out Classic Buffet $31.80 /guest ($3…" at bounding box center [601, 187] width 1202 height 1461
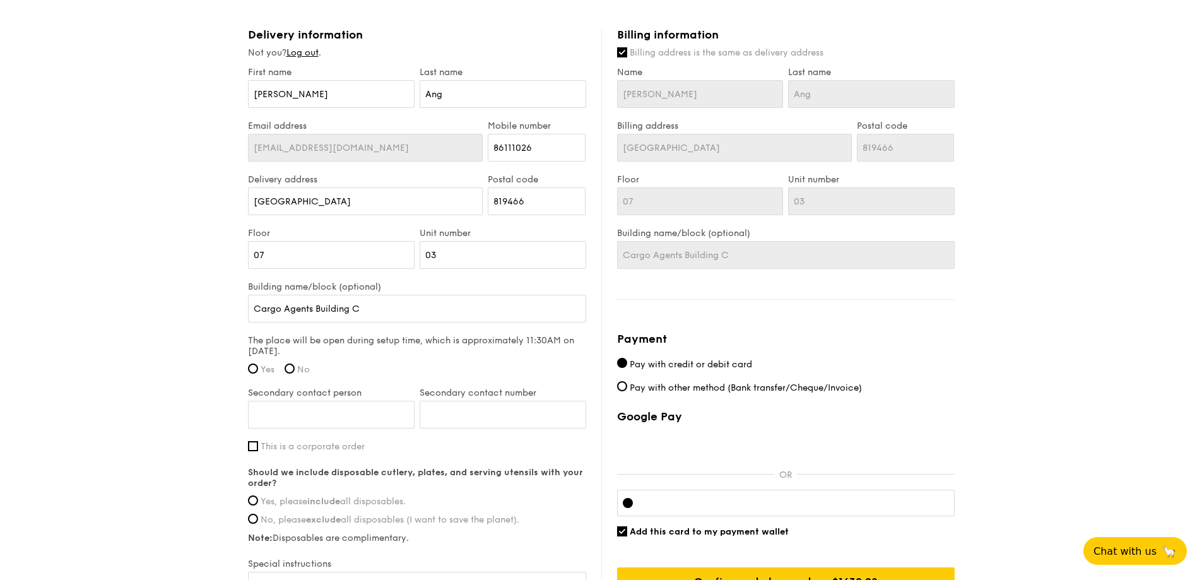
scroll to position [883, 0]
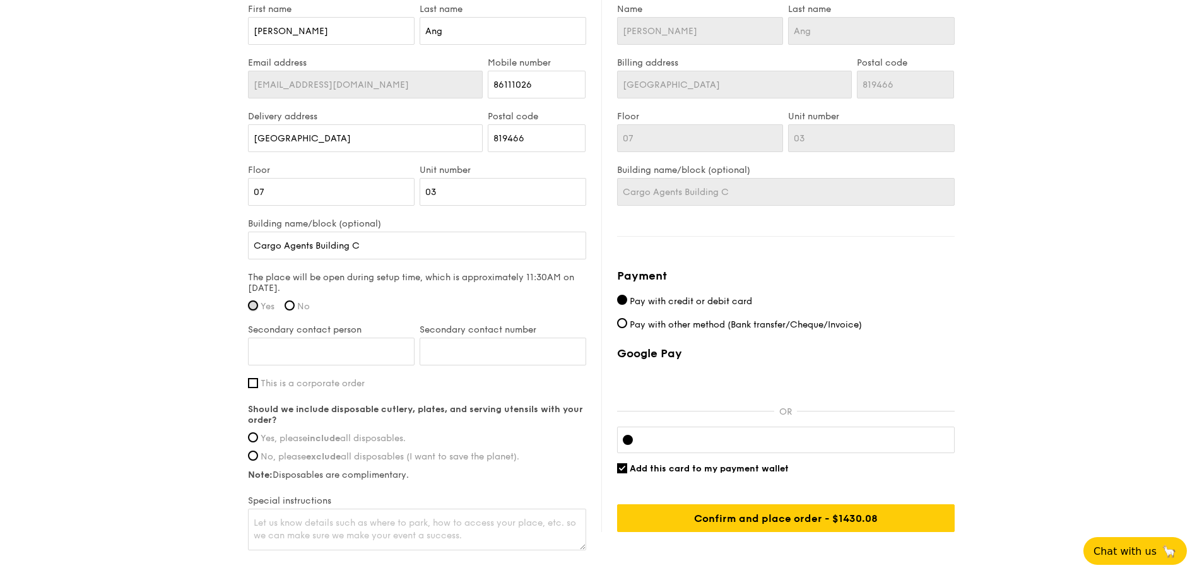
click at [254, 300] on input "Yes" at bounding box center [253, 305] width 10 height 10
radio input "true"
click at [307, 347] on input "Secondary contact person" at bounding box center [331, 352] width 167 height 28
type input "Gabriel"
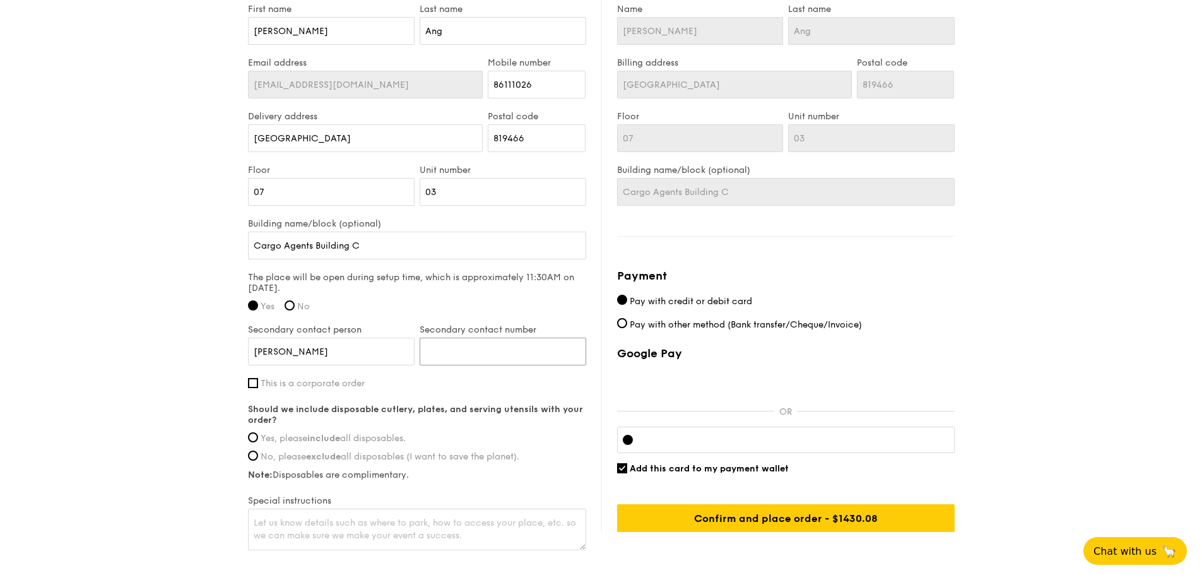
click at [489, 338] on input "Secondary contact number" at bounding box center [503, 352] width 167 height 28
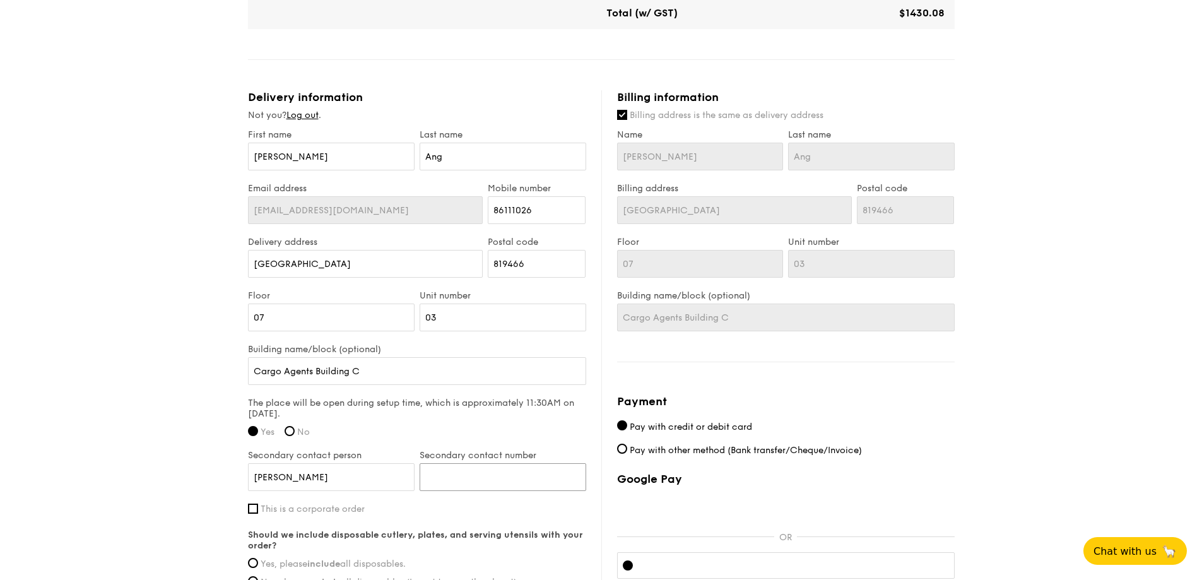
scroll to position [757, 0]
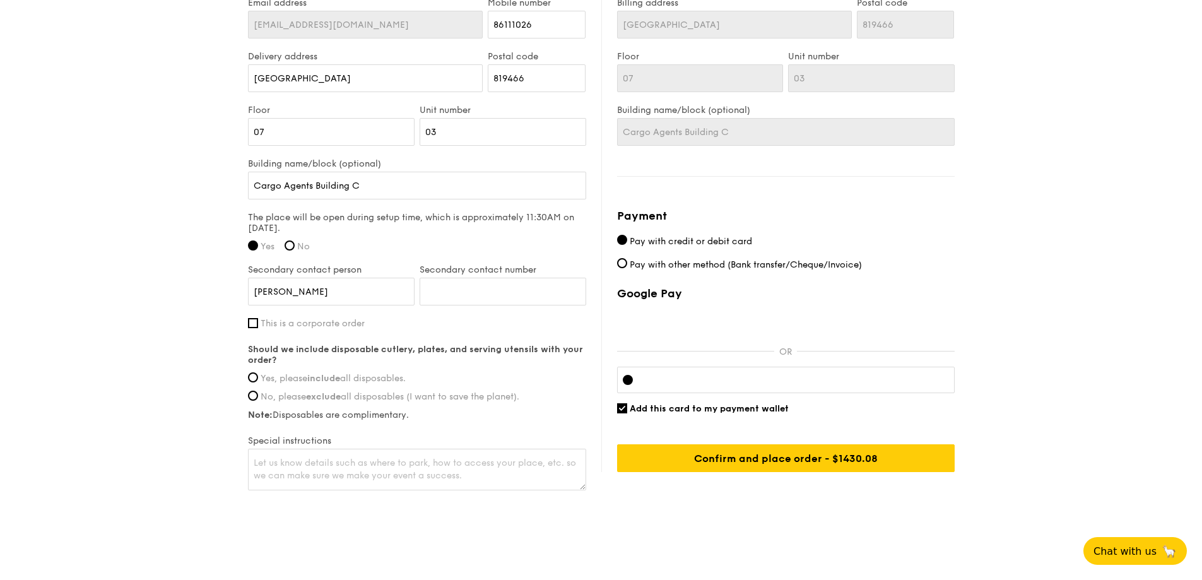
scroll to position [945, 0]
click at [464, 278] on input "Secondary contact number" at bounding box center [503, 290] width 167 height 28
click at [462, 279] on input "Secondary contact number" at bounding box center [503, 290] width 167 height 28
type input "81864918"
click at [337, 317] on span "This is a corporate order" at bounding box center [313, 322] width 104 height 11
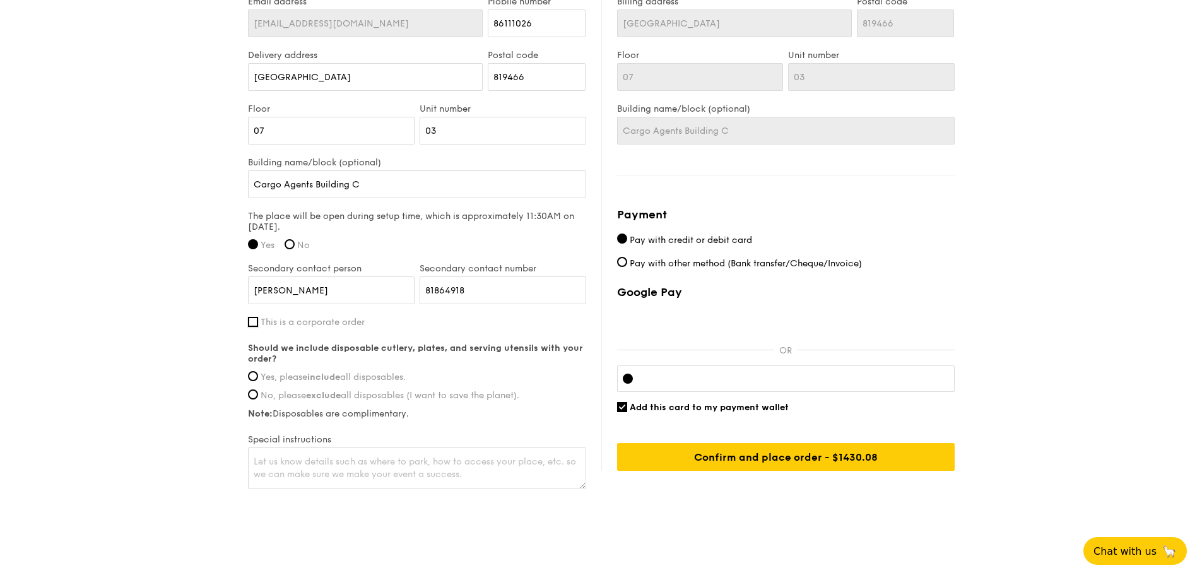
click at [258, 317] on input "This is a corporate order" at bounding box center [253, 322] width 10 height 10
checkbox input "true"
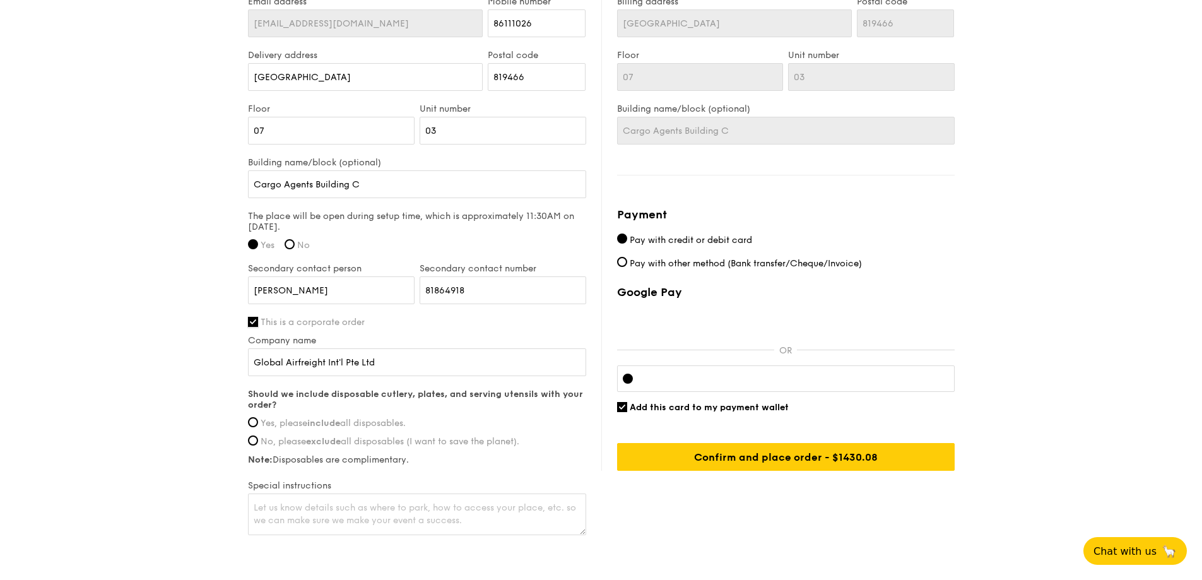
scroll to position [991, 0]
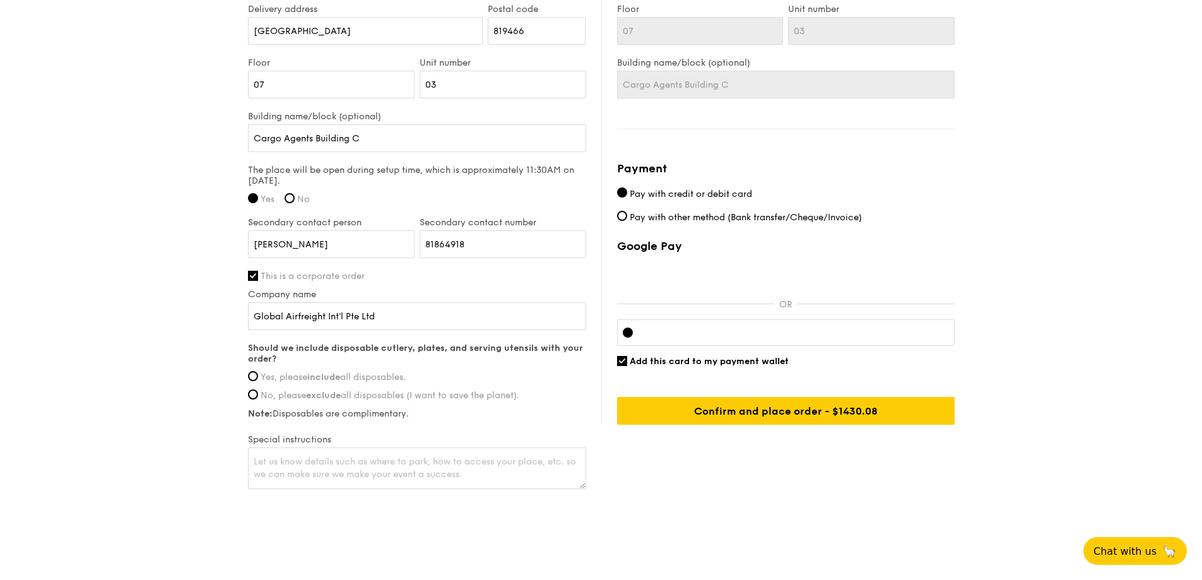
click at [261, 372] on span "Yes, please include all disposables." at bounding box center [333, 377] width 145 height 11
click at [258, 371] on input "Yes, please include all disposables." at bounding box center [253, 376] width 10 height 10
radio input "true"
click at [430, 451] on textarea at bounding box center [417, 468] width 338 height 42
type textarea "p"
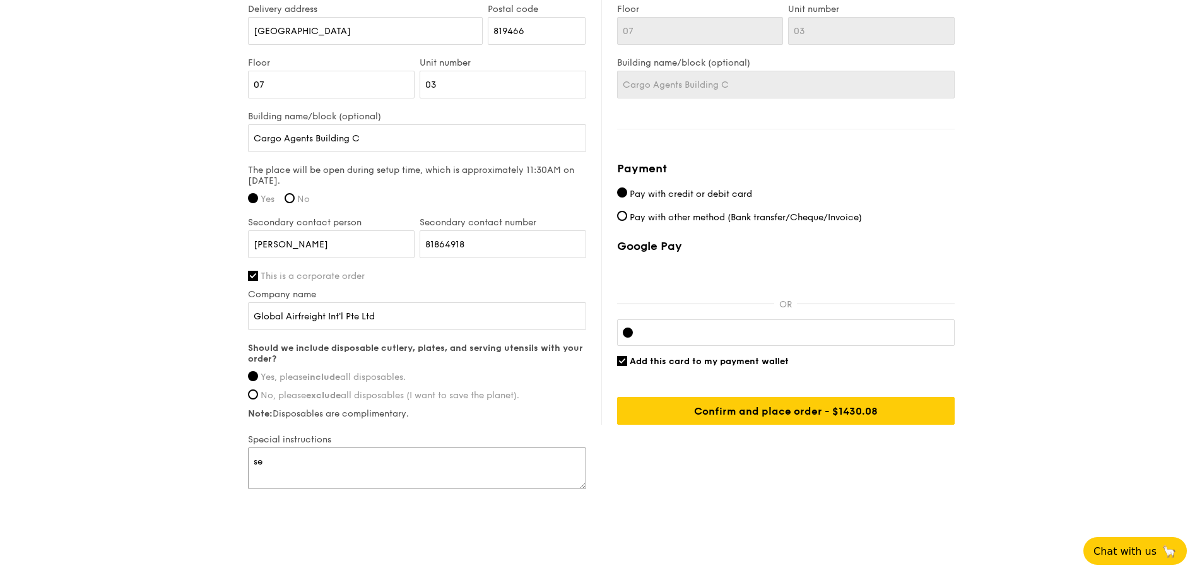
type textarea "s"
type textarea "com"
click at [251, 271] on input "This is a corporate order" at bounding box center [253, 276] width 10 height 10
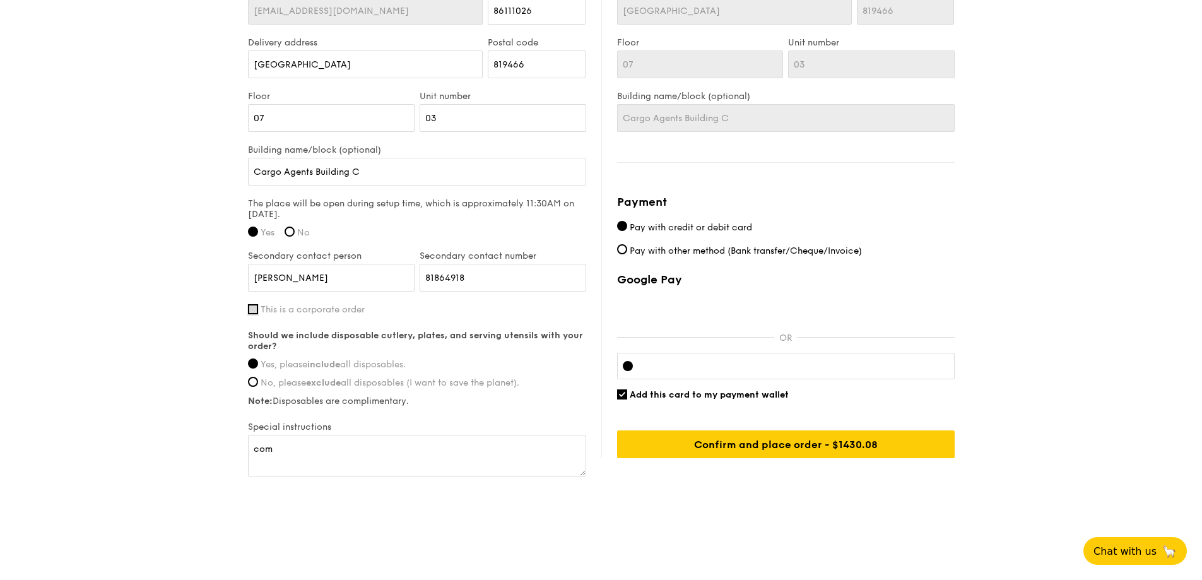
scroll to position [945, 0]
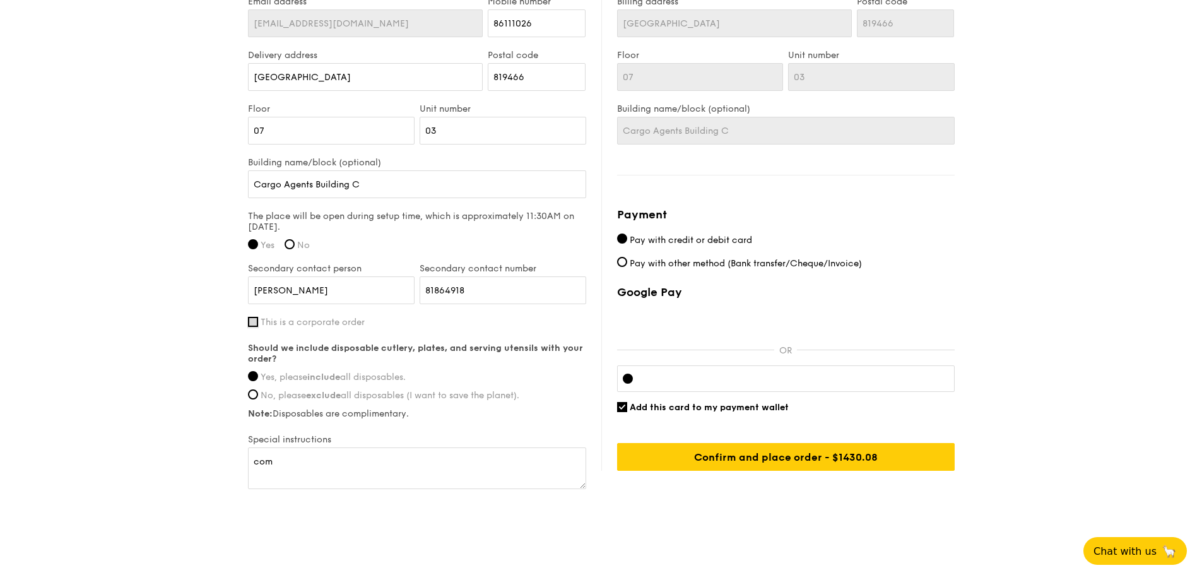
click at [255, 317] on input "This is a corporate order" at bounding box center [253, 322] width 10 height 10
checkbox input "true"
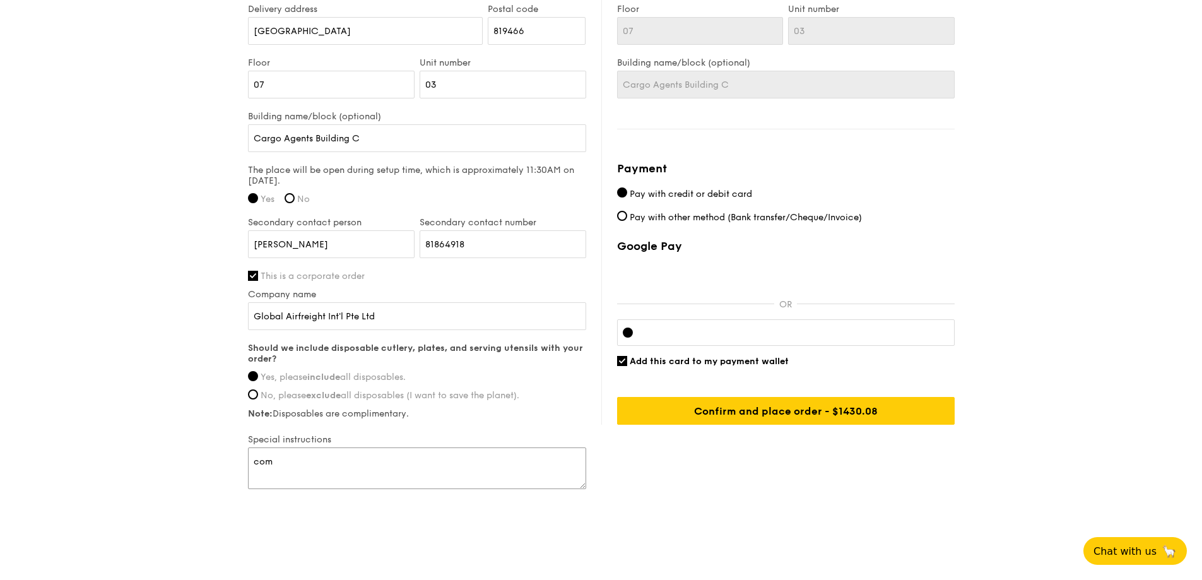
drag, startPoint x: 301, startPoint y: 448, endPoint x: 259, endPoint y: 448, distance: 41.6
click at [259, 448] on textarea "com" at bounding box center [417, 468] width 338 height 42
click at [310, 447] on textarea "com" at bounding box center [417, 468] width 338 height 42
drag, startPoint x: 288, startPoint y: 447, endPoint x: 215, endPoint y: 447, distance: 73.2
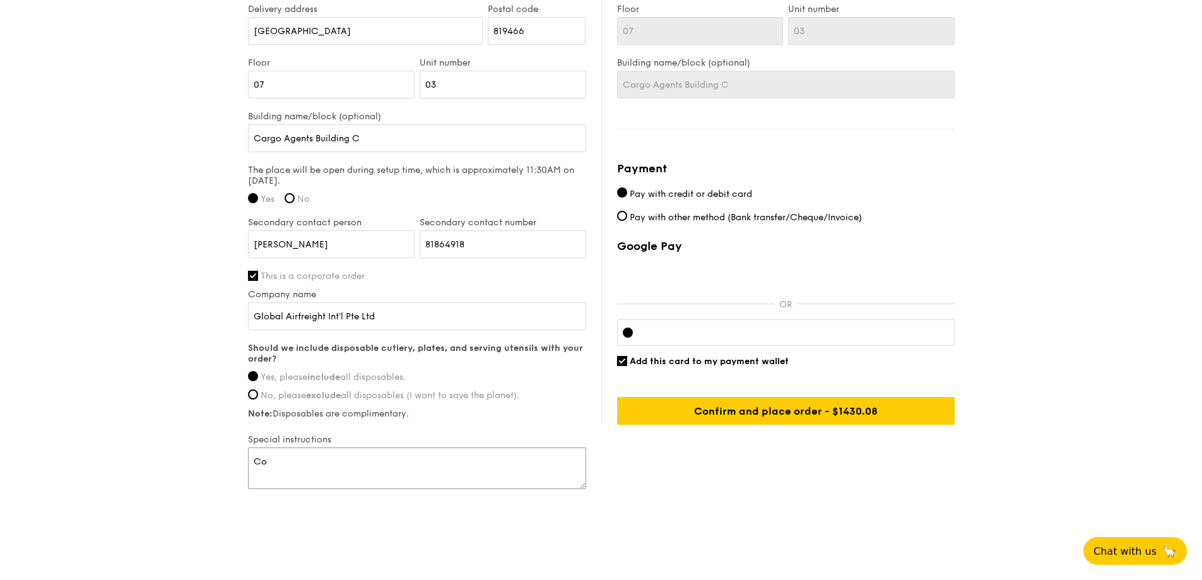
type textarea "C"
type textarea "L"
type textarea "C"
type textarea "Require security clearance. Will need driver's details in advance."
click at [618, 356] on input "Add this card to my payment wallet" at bounding box center [622, 361] width 10 height 10
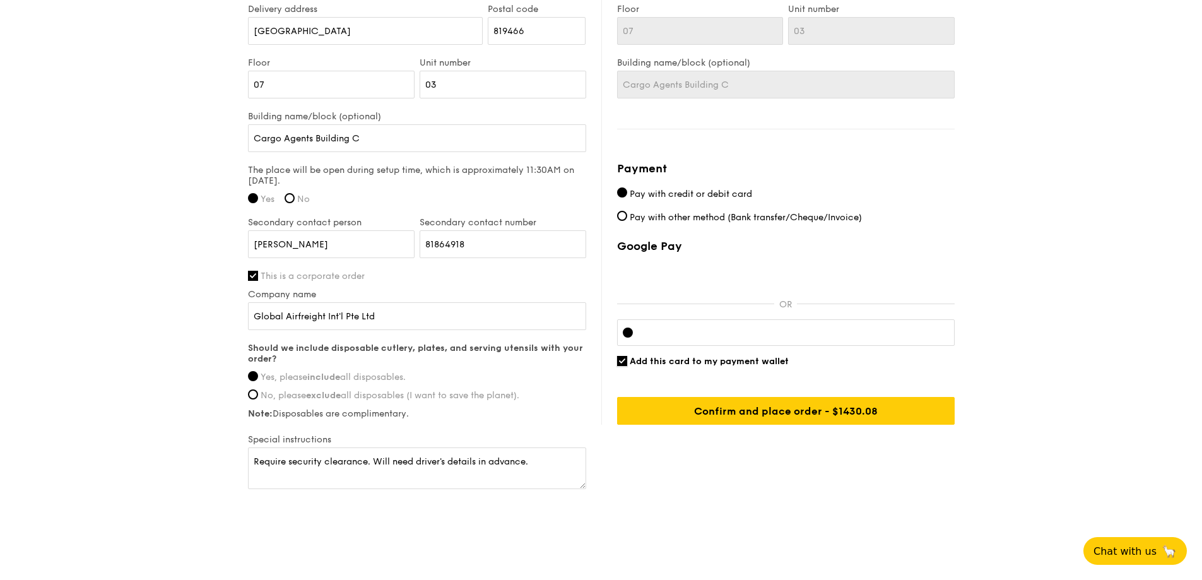
checkbox input "false"
click at [698, 331] on div at bounding box center [786, 332] width 338 height 27
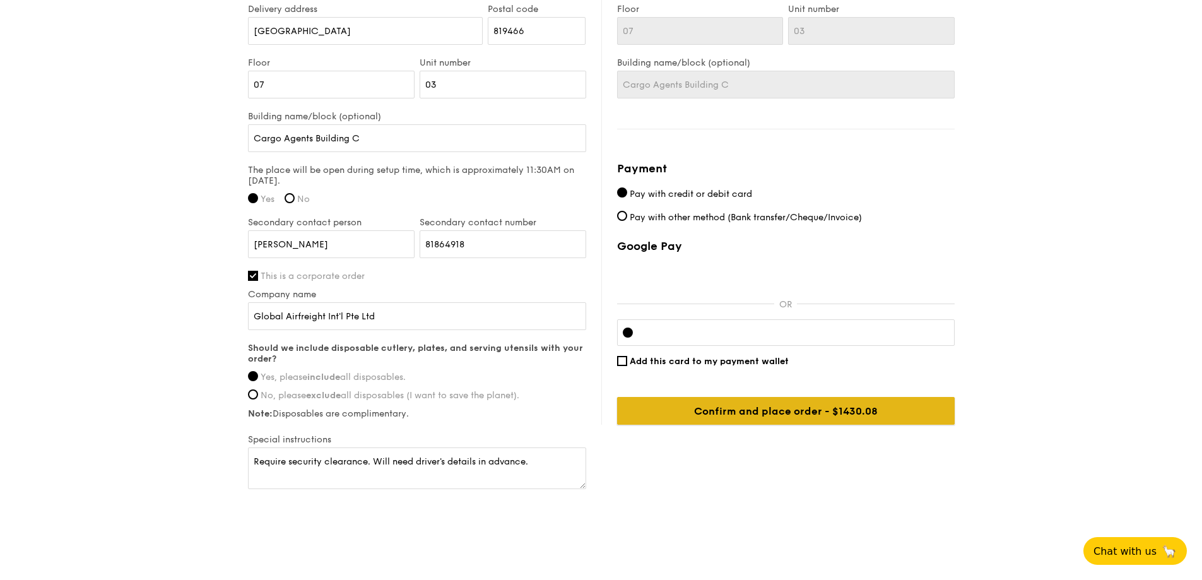
click at [796, 404] on input "Confirm and place order - $1430.08" at bounding box center [786, 411] width 338 height 28
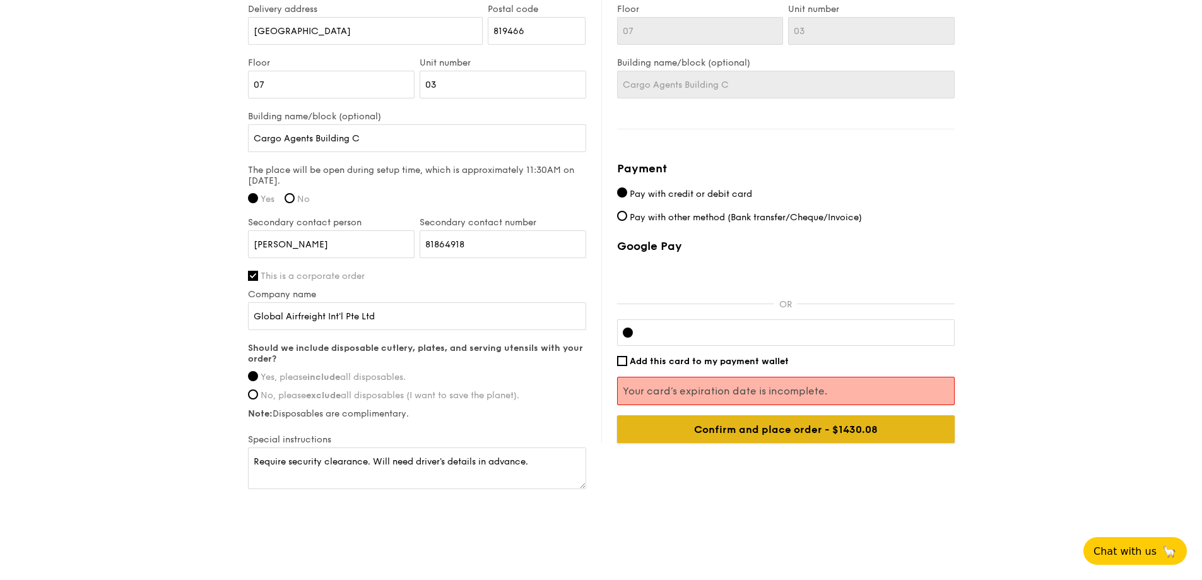
click at [875, 425] on input "Confirm and place order - $1430.08" at bounding box center [786, 429] width 338 height 28
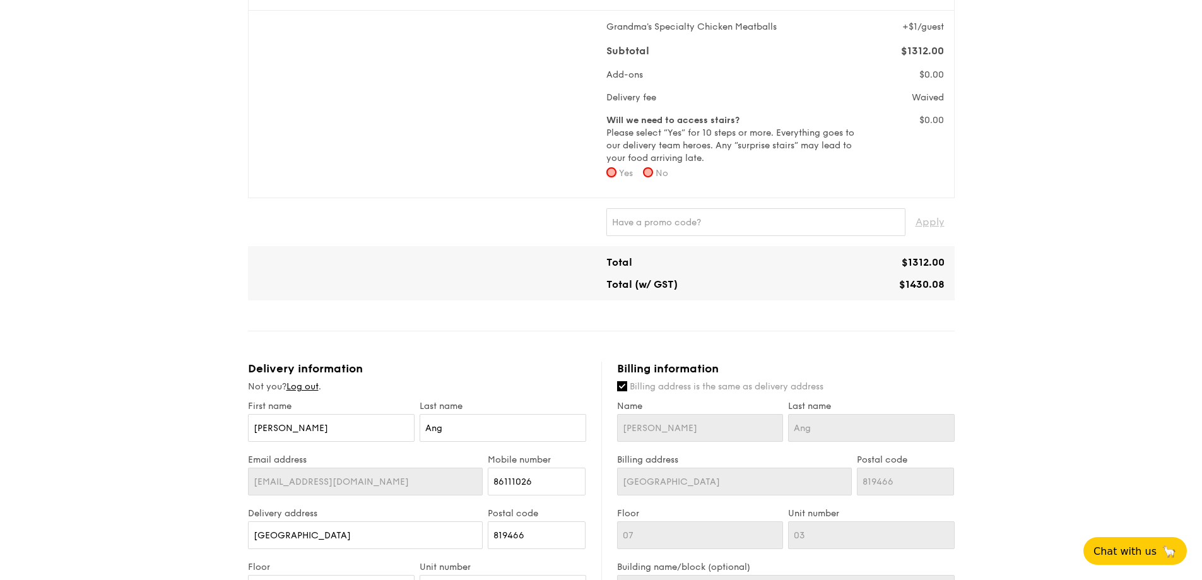
scroll to position [452, 0]
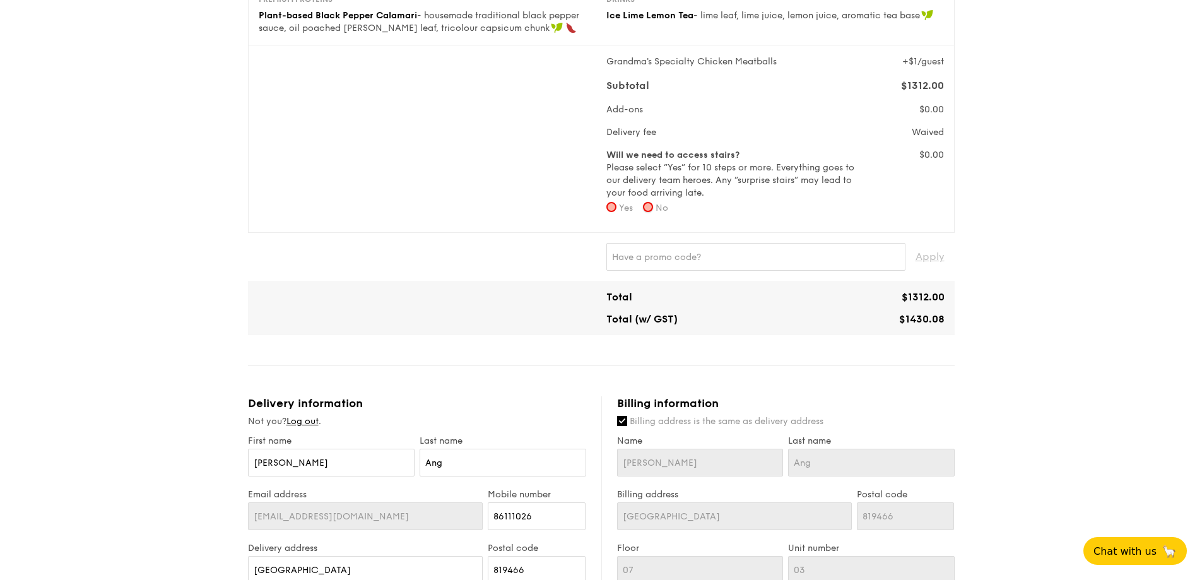
click at [653, 202] on input "No" at bounding box center [648, 207] width 10 height 10
radio input "true"
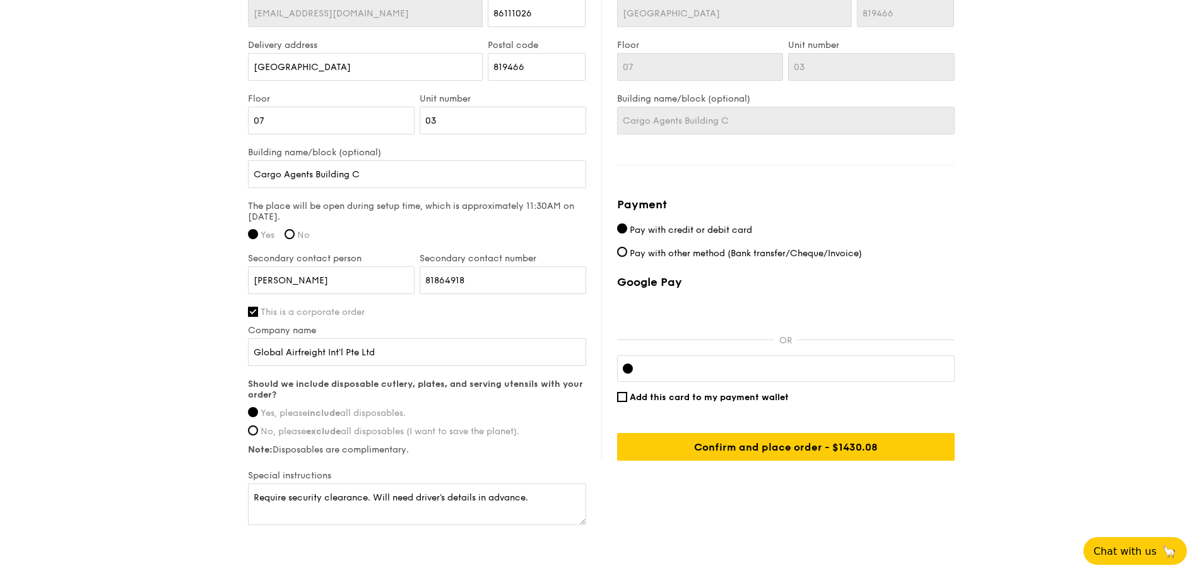
scroll to position [957, 0]
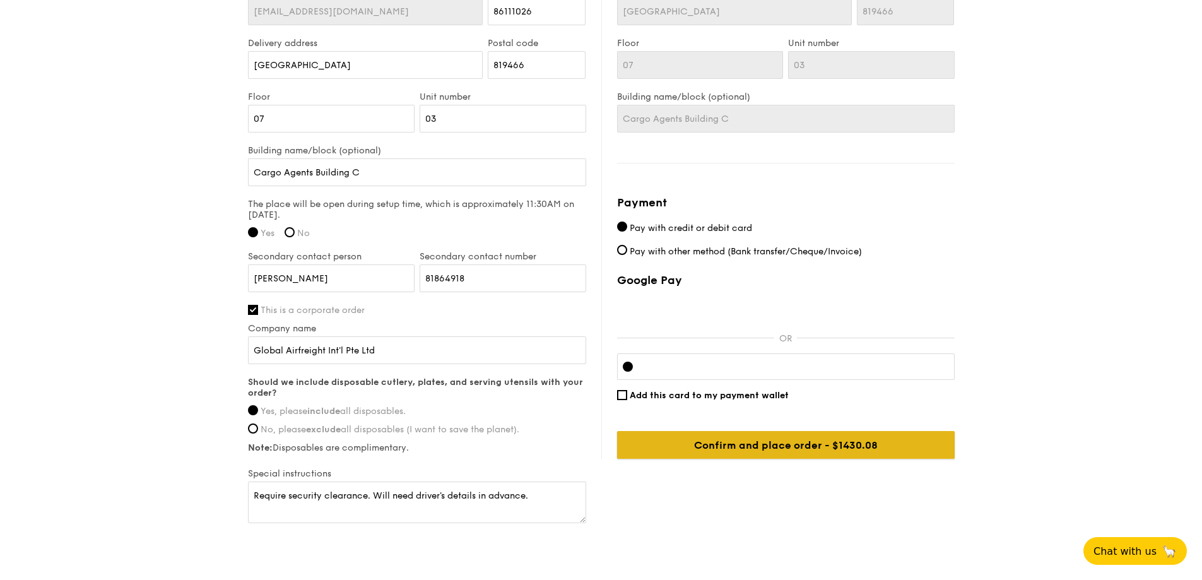
click at [879, 440] on input "Confirm and place order - $1430.08" at bounding box center [786, 445] width 338 height 28
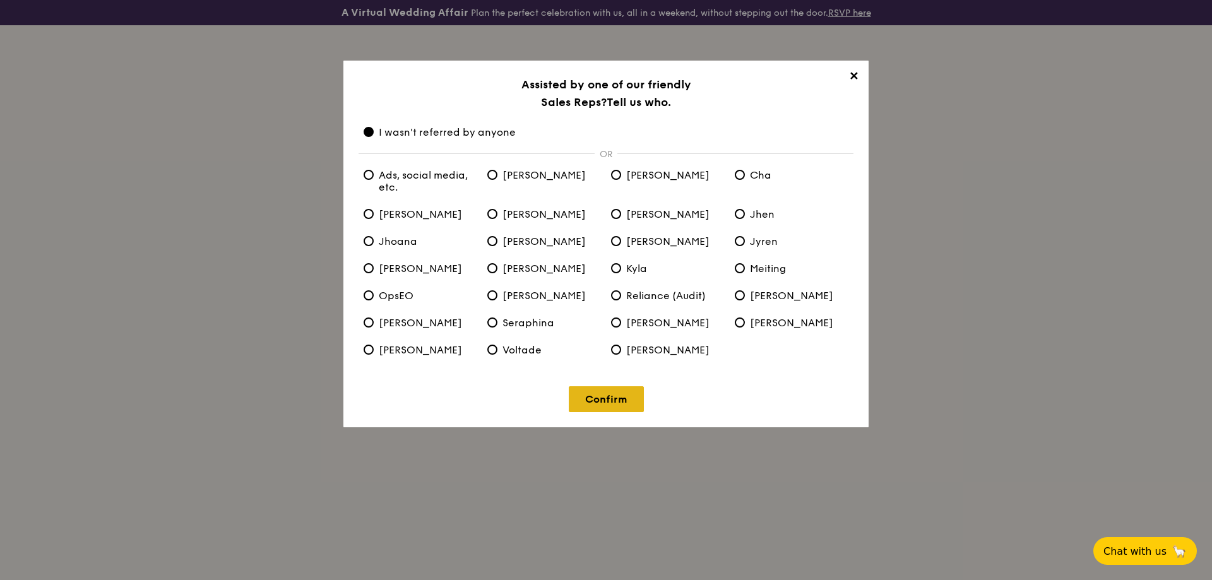
click at [587, 396] on link "Confirm" at bounding box center [606, 399] width 75 height 26
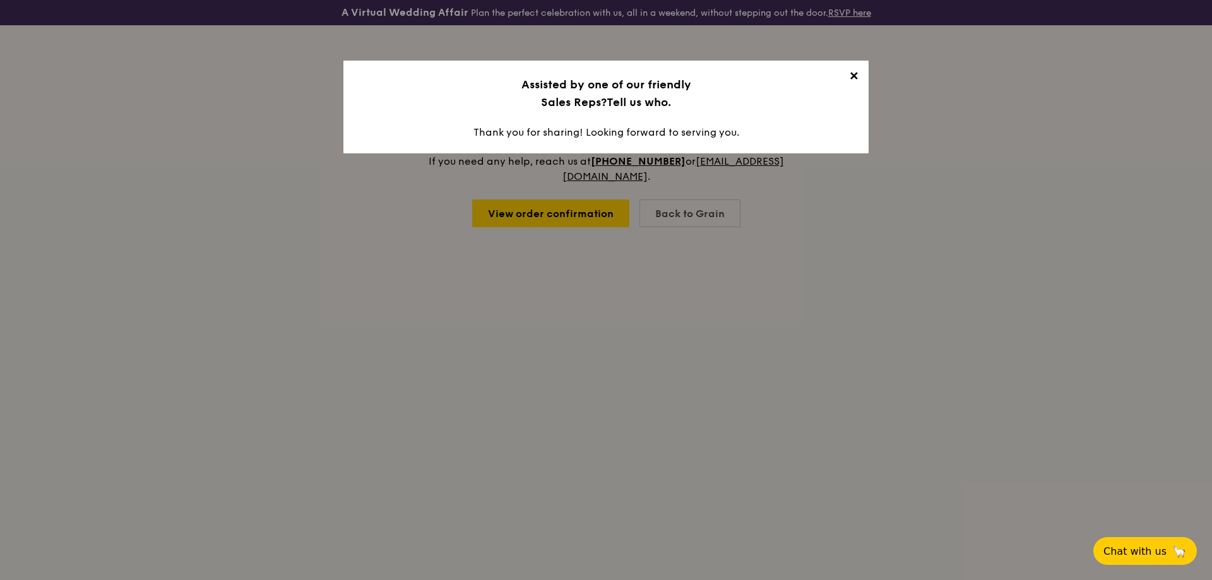
click at [852, 80] on span "✕" at bounding box center [853, 78] width 18 height 18
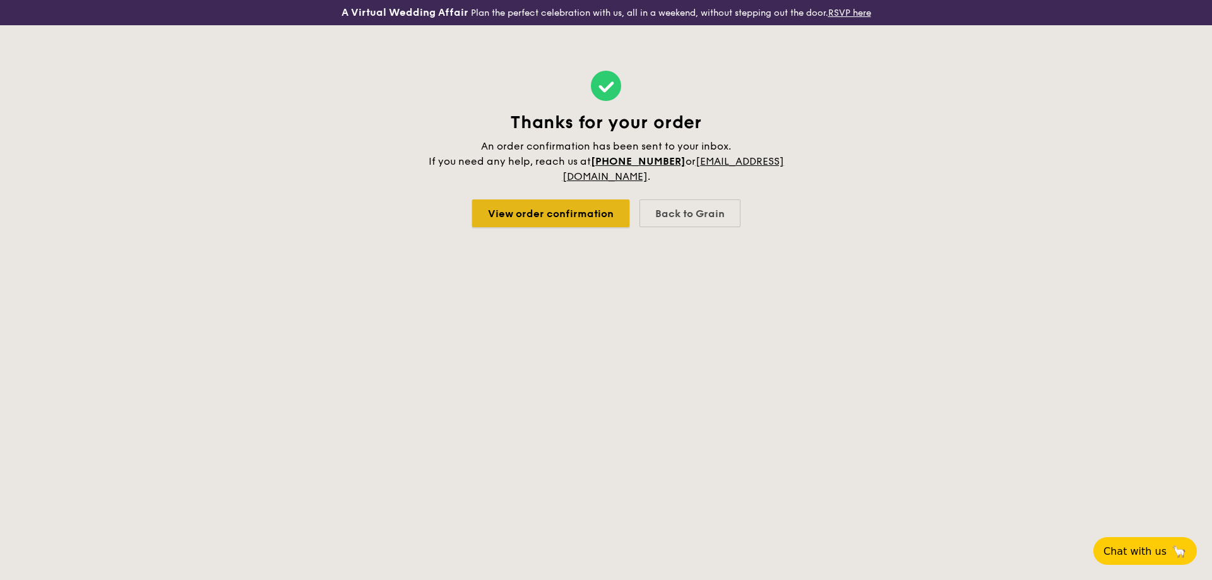
click at [540, 222] on link "View order confirmation" at bounding box center [550, 213] width 157 height 28
